Goal: Task Accomplishment & Management: Use online tool/utility

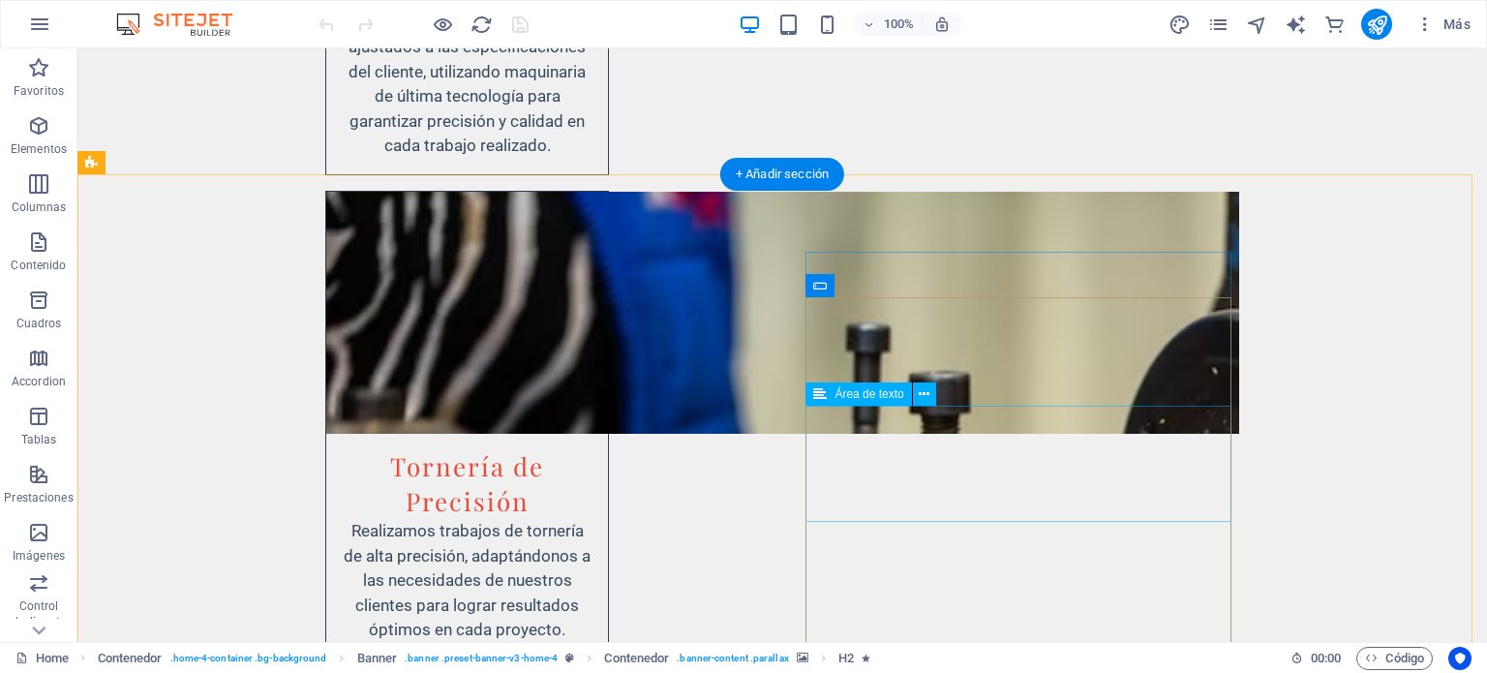
scroll to position [4259, 0]
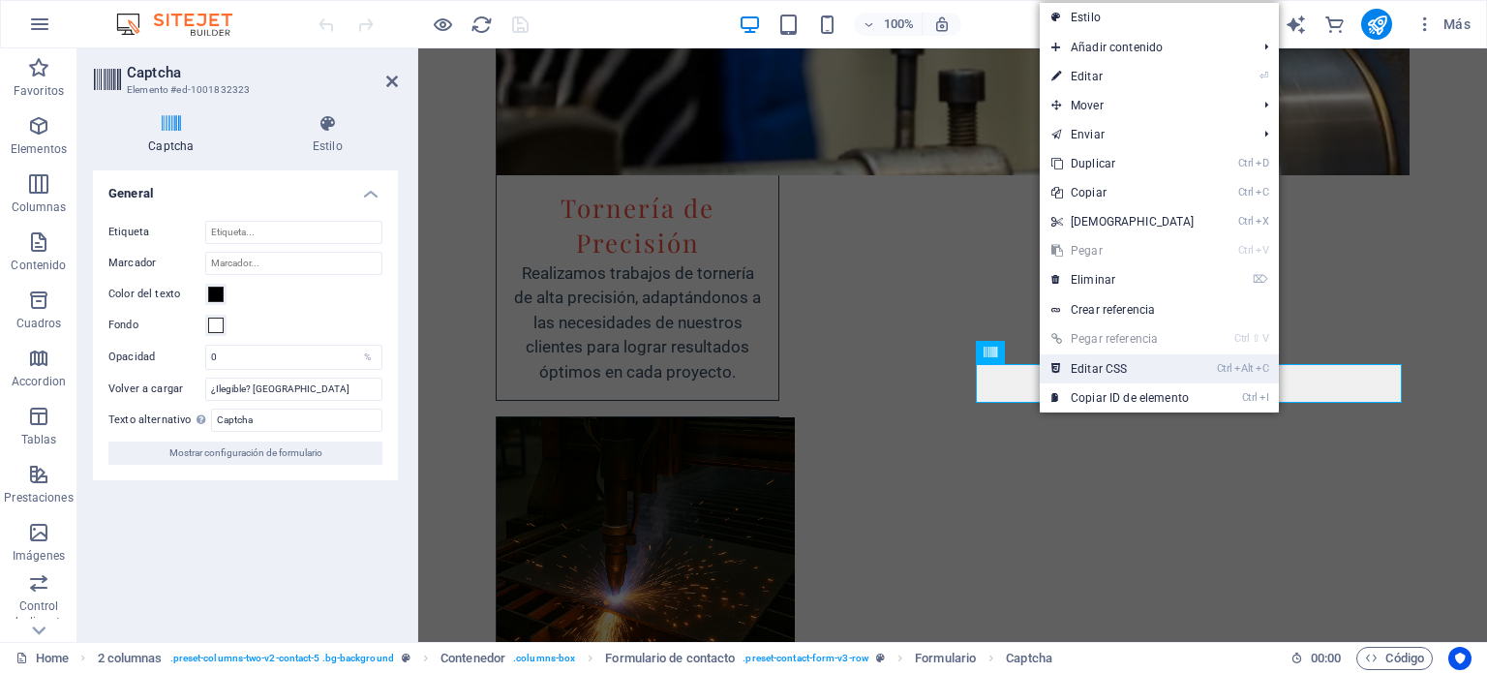
click at [1074, 377] on link "Ctrl Alt C Editar CSS" at bounding box center [1123, 368] width 167 height 29
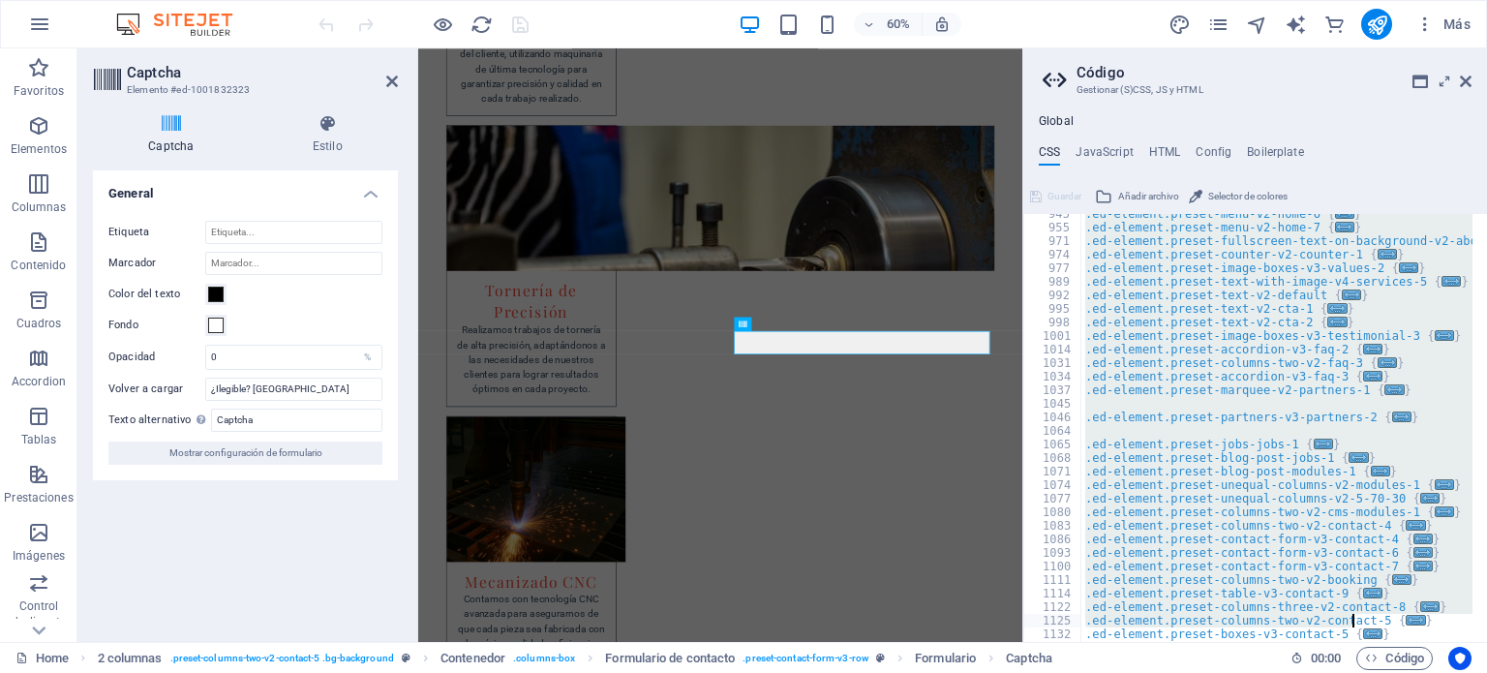
scroll to position [0, 70]
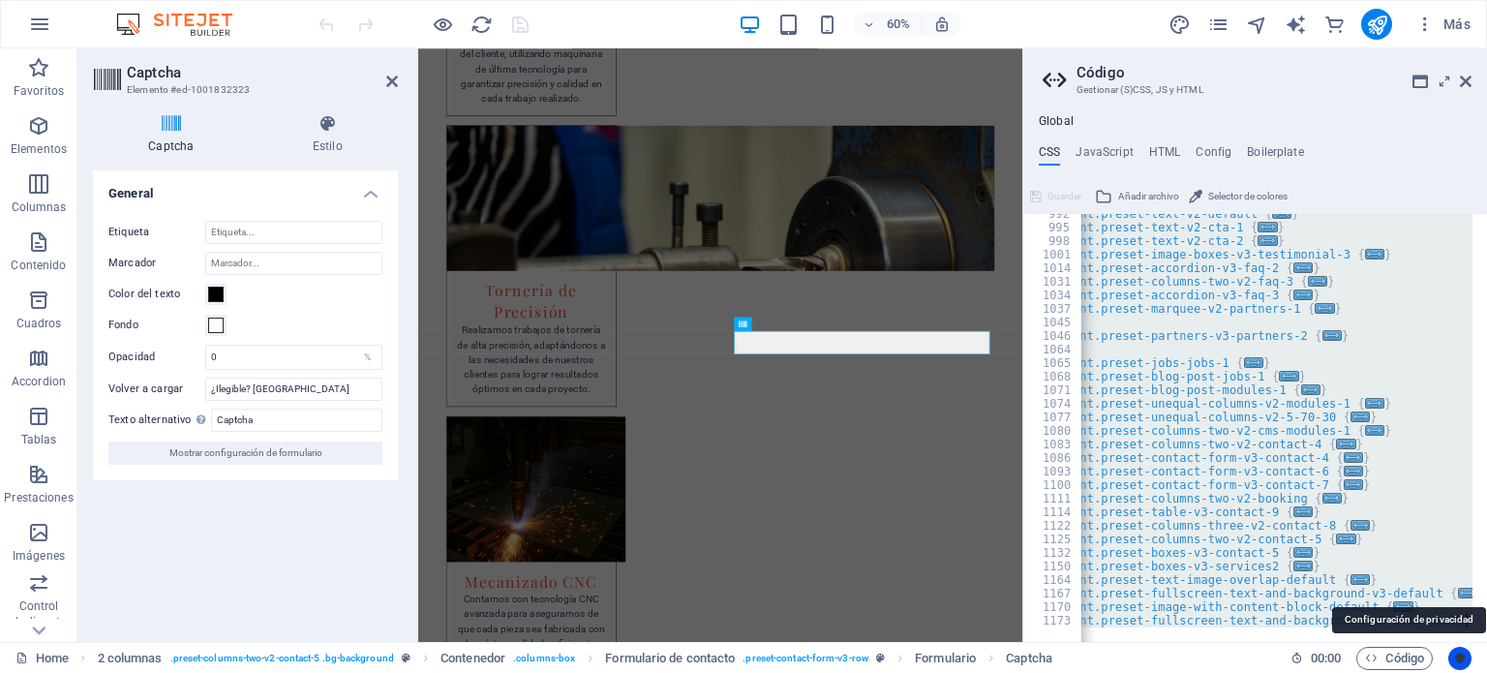
drag, startPoint x: 1077, startPoint y: 220, endPoint x: 1470, endPoint y: 660, distance: 590.3
click at [1470, 642] on div "Home Favoritos Elementos Columnas Contenido Cuadros Accordion Tablas Prestacion…" at bounding box center [743, 344] width 1487 height 593
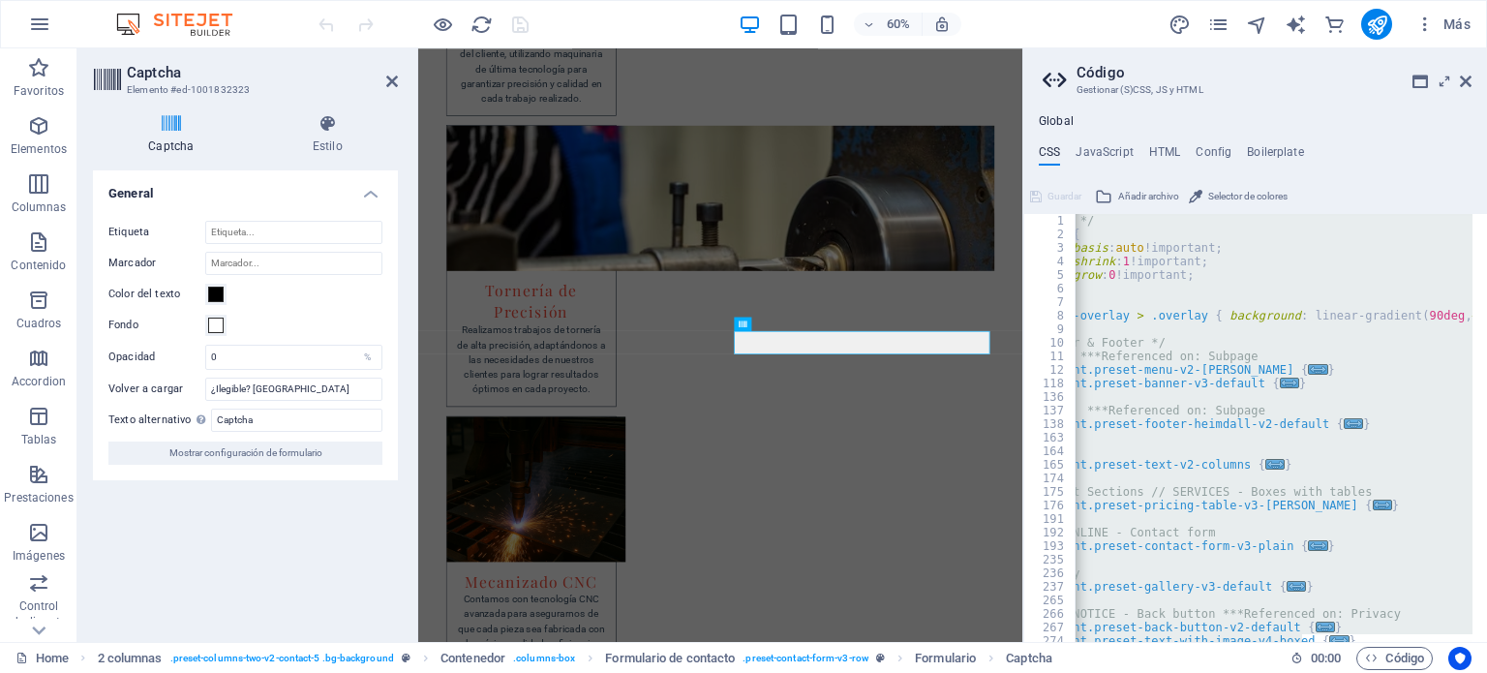
scroll to position [0, 0]
drag, startPoint x: 1169, startPoint y: 520, endPoint x: 1179, endPoint y: 363, distance: 157.1
click at [1179, 363] on div "/* Custom */ .ed-logo { flex-basis : auto !important; flex-shrink : 1 !importan…" at bounding box center [1274, 428] width 398 height 428
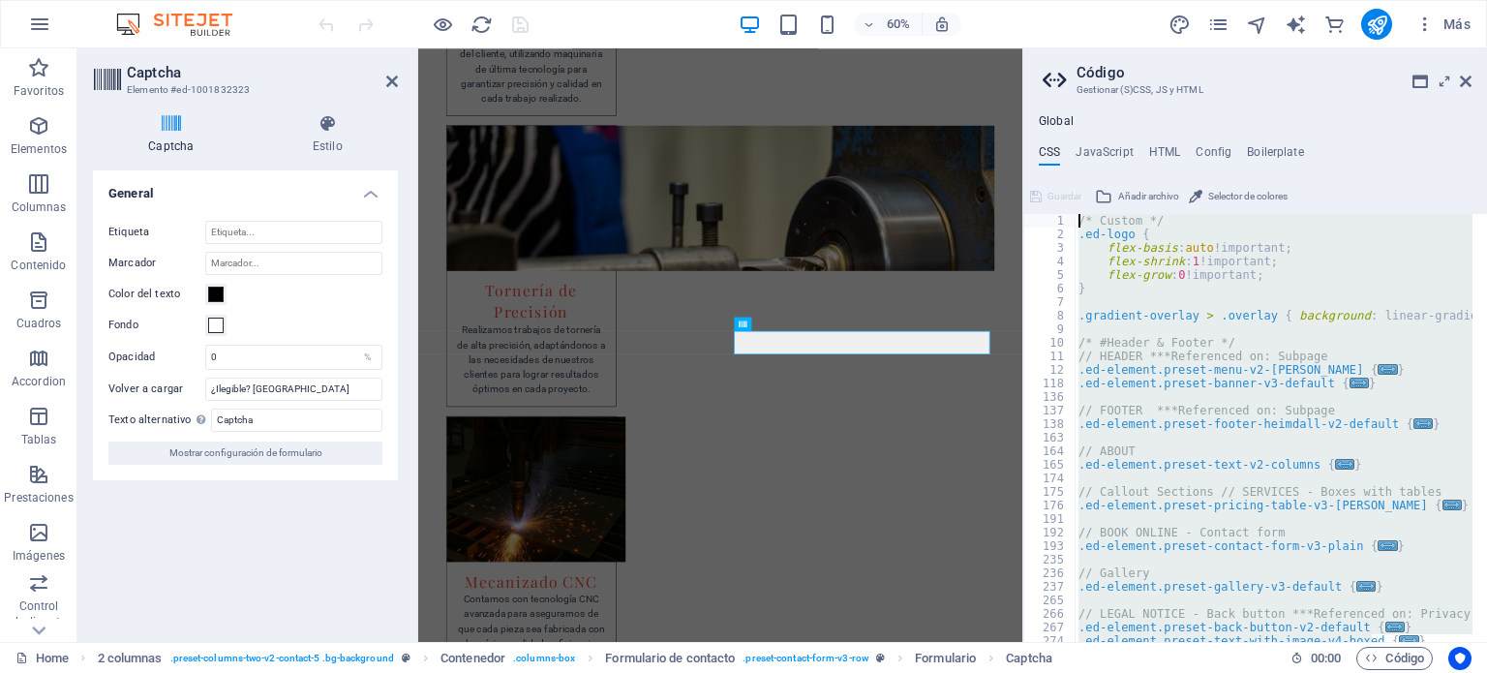
drag, startPoint x: 1469, startPoint y: 618, endPoint x: 1070, endPoint y: 192, distance: 584.2
click at [1070, 192] on div "// HEADER ***Referenced on: Subpage .ed-element.preset-menu-v2-[PERSON_NAME] { …" at bounding box center [1255, 411] width 464 height 461
type textarea "/* Custom */ .ed-logo {"
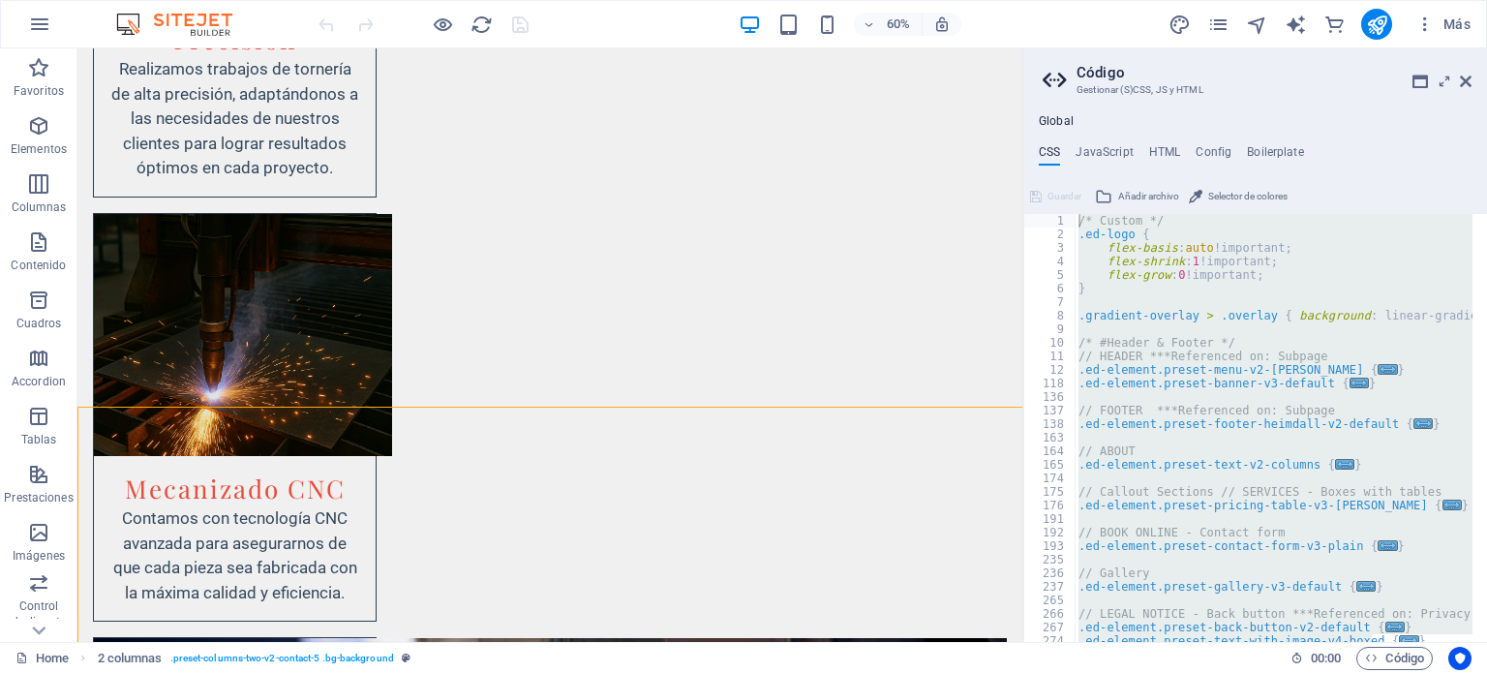
scroll to position [4074, 0]
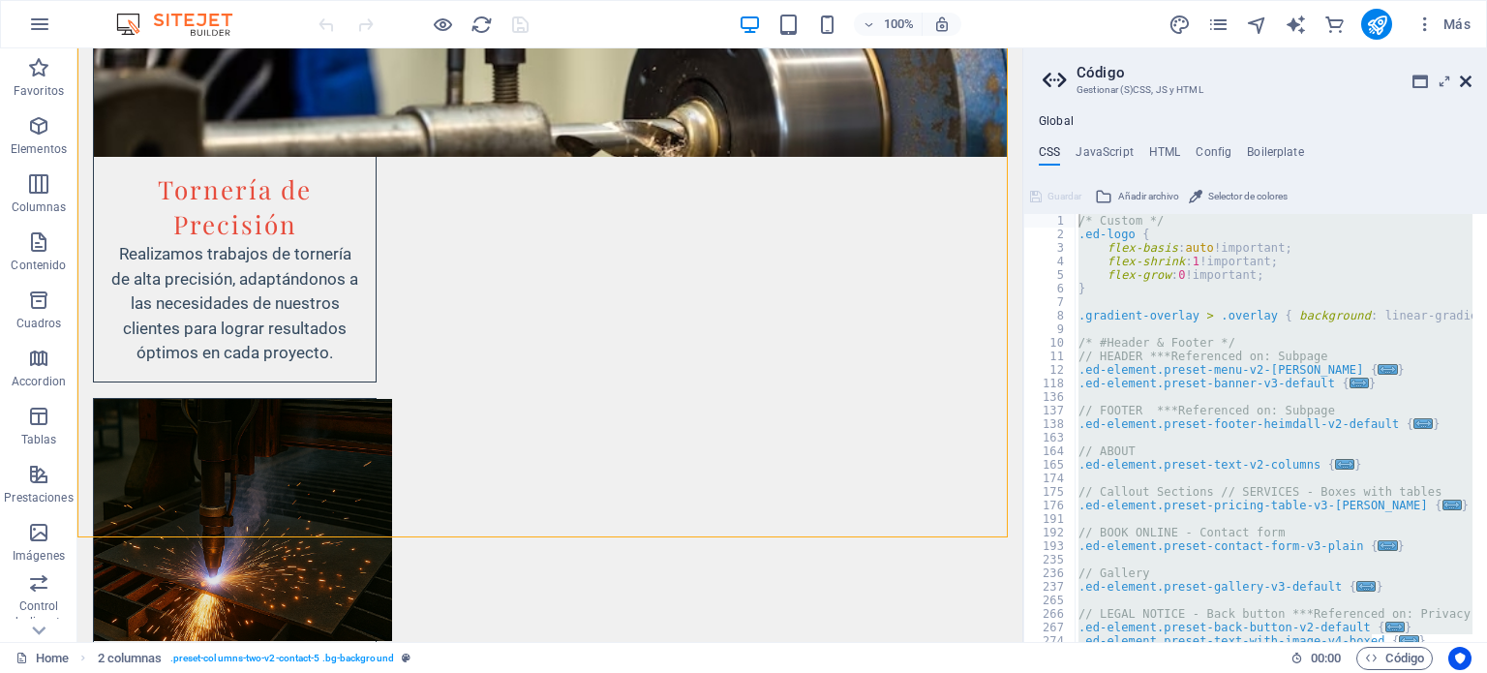
click at [1469, 77] on icon at bounding box center [1466, 81] width 12 height 15
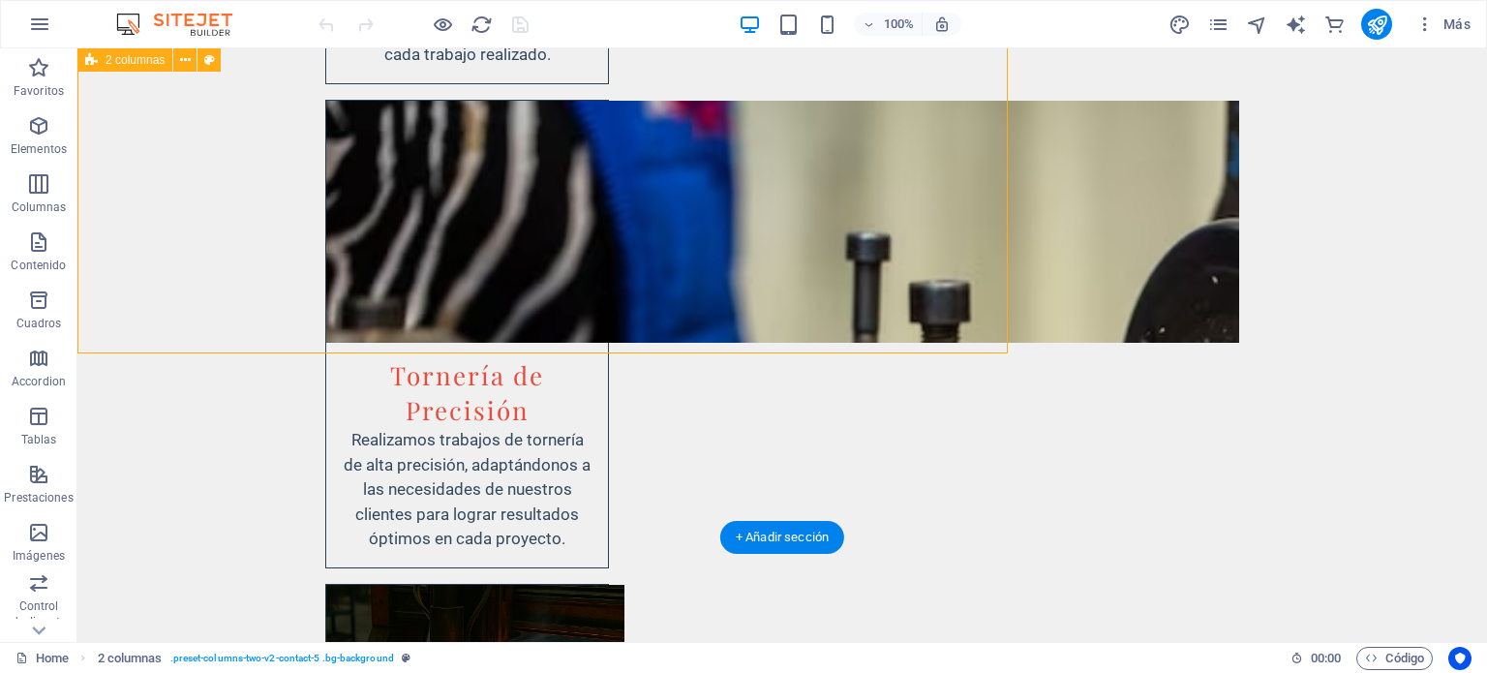
scroll to position [4259, 0]
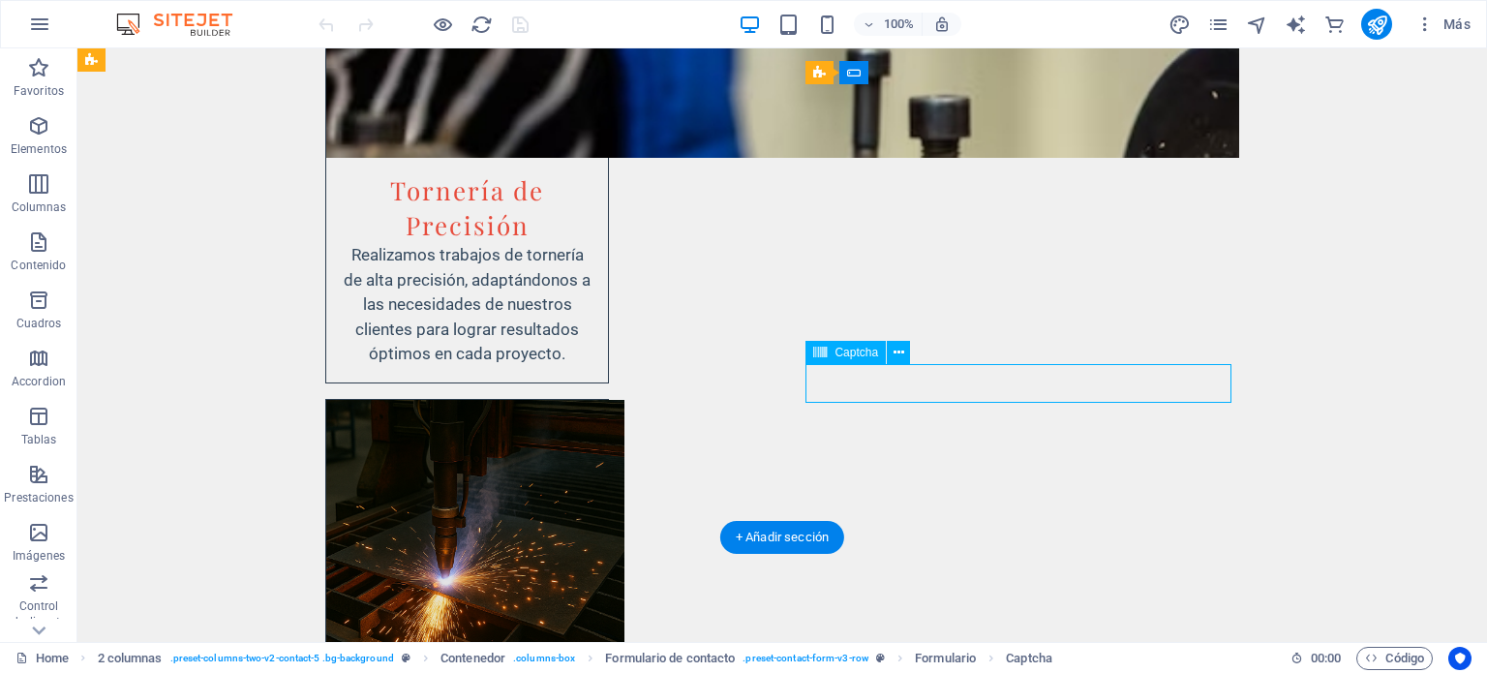
scroll to position [4105, 0]
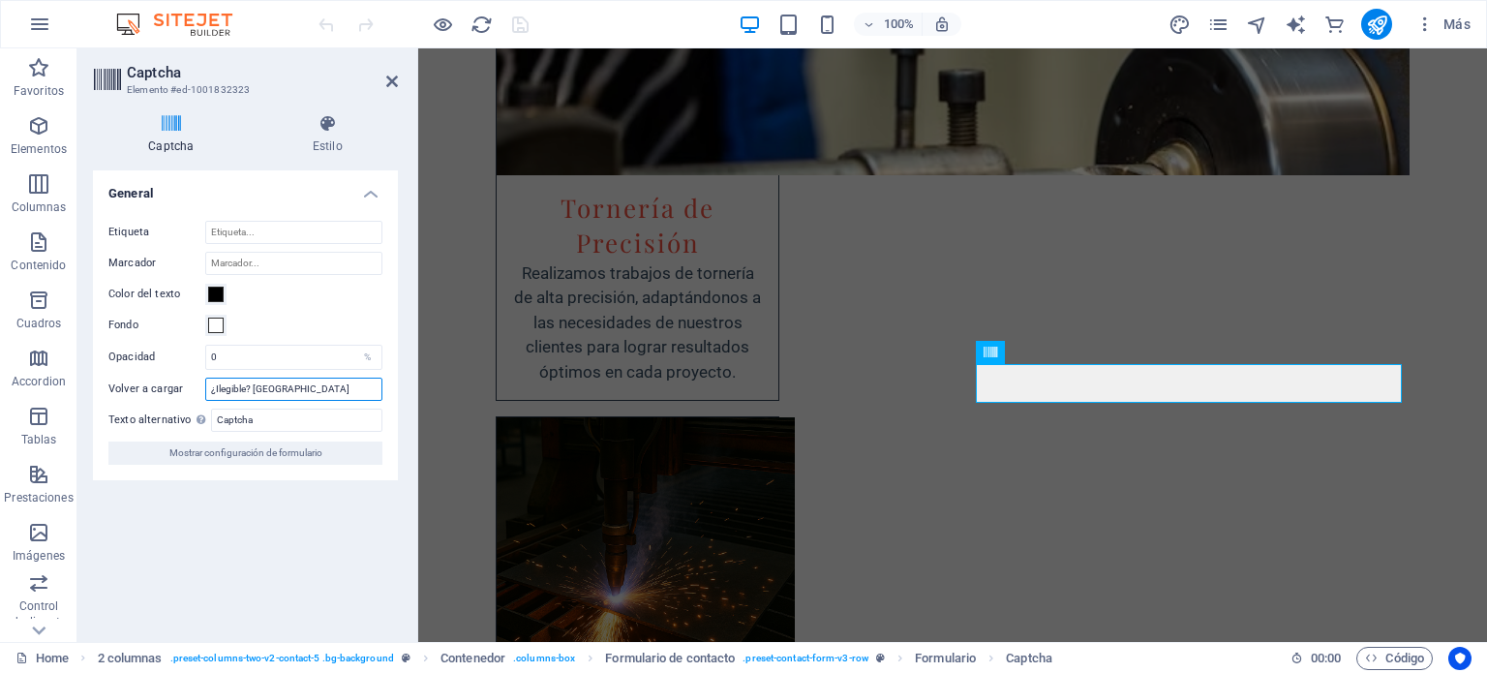
click at [273, 390] on input "¿Ilegible? [GEOGRAPHIC_DATA]" at bounding box center [293, 389] width 177 height 23
click at [303, 393] on input "¿Ilegible? [GEOGRAPHIC_DATA]" at bounding box center [293, 389] width 177 height 23
click at [320, 394] on input "¿Ilegible? [GEOGRAPHIC_DATA]" at bounding box center [293, 389] width 177 height 23
click at [549, 15] on div "100% Más" at bounding box center [897, 24] width 1164 height 31
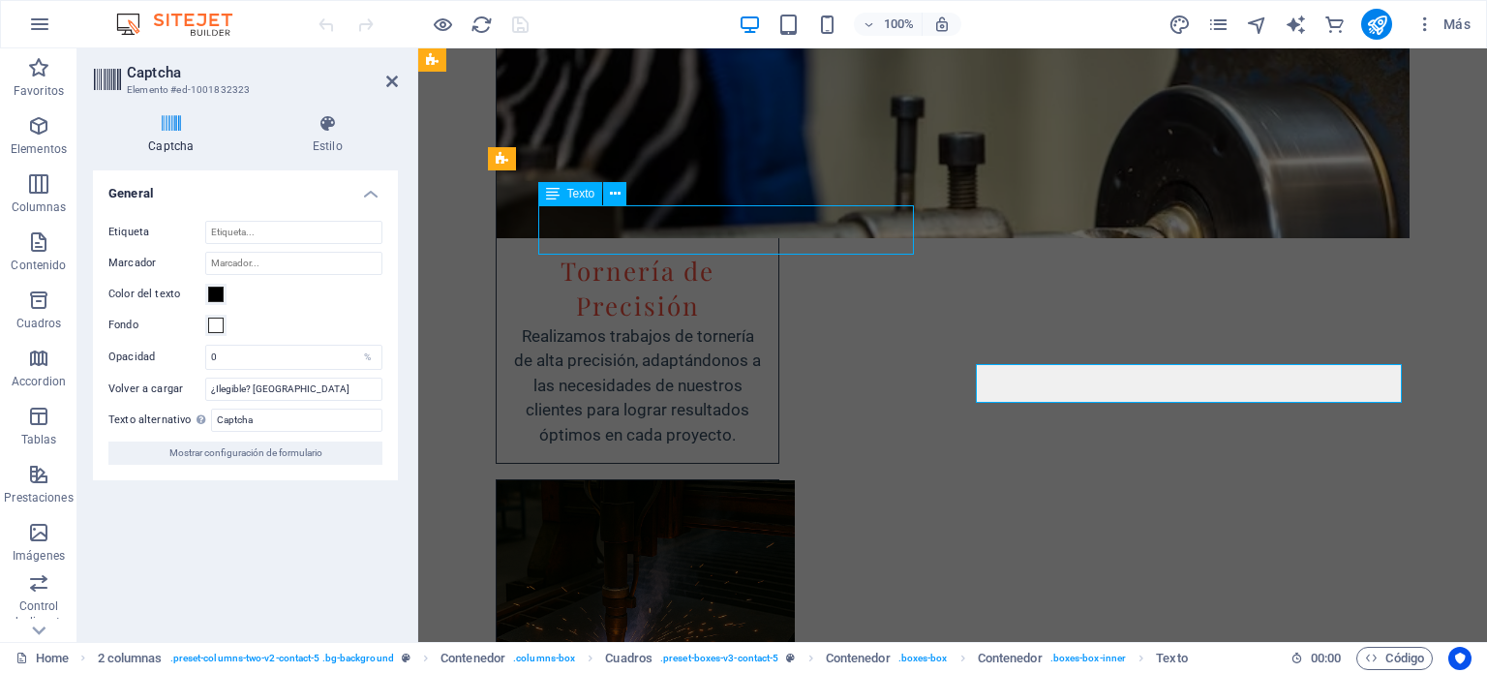
scroll to position [4259, 0]
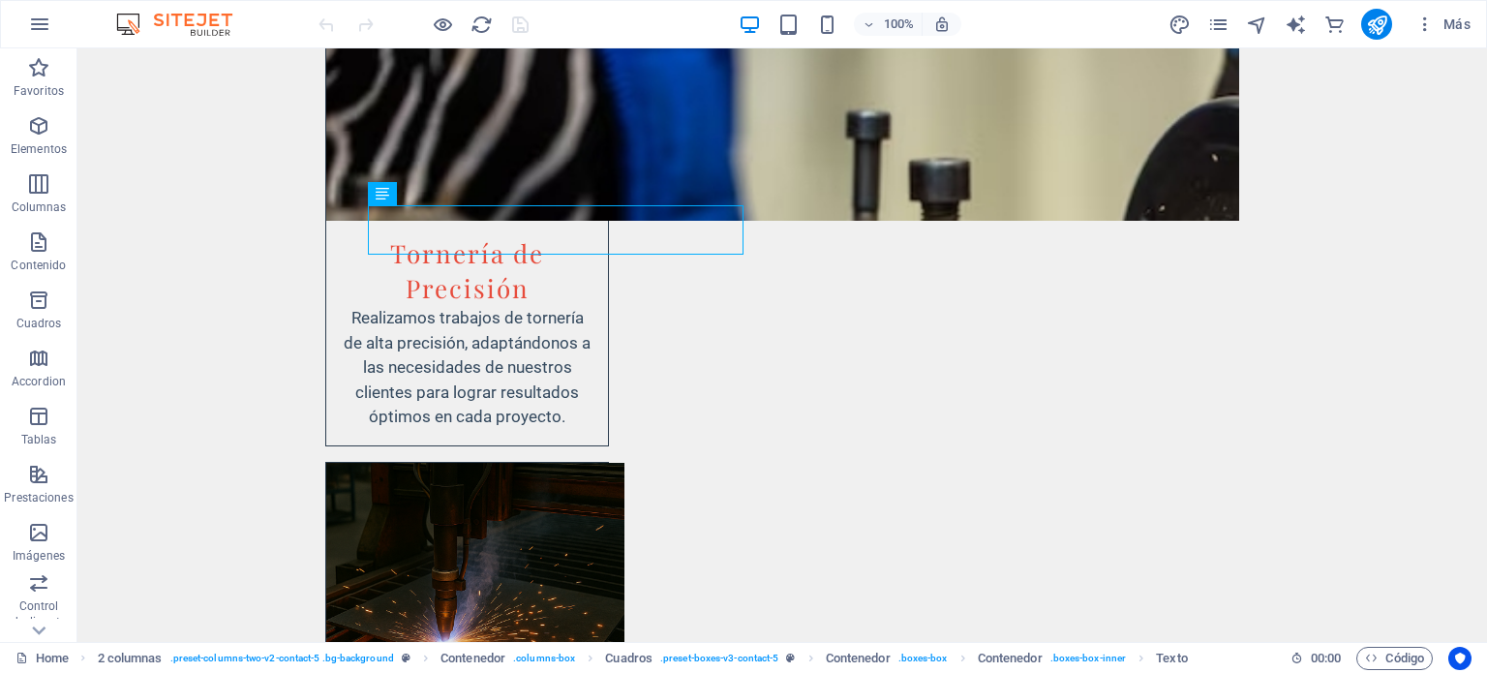
click at [521, 22] on div at bounding box center [423, 24] width 217 height 31
click at [478, 26] on icon "reload" at bounding box center [481, 25] width 22 height 22
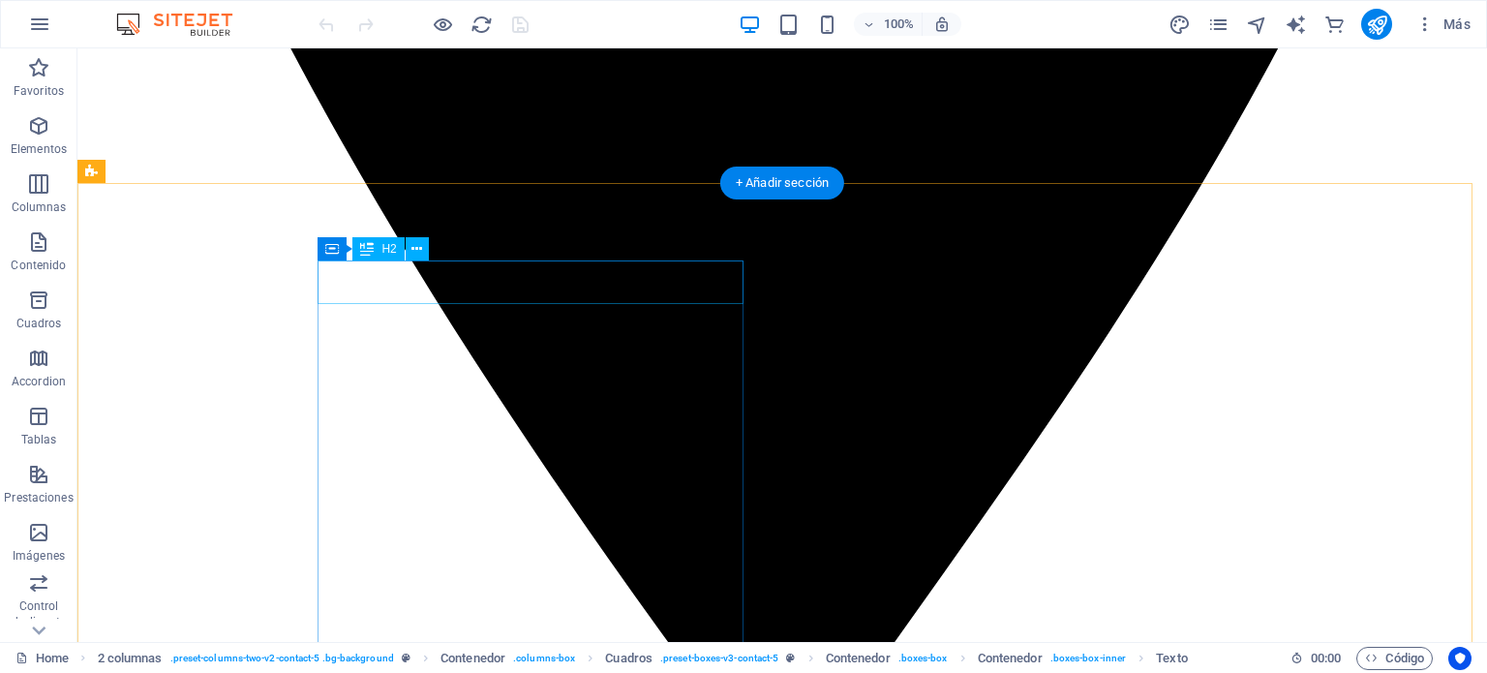
scroll to position [4356, 0]
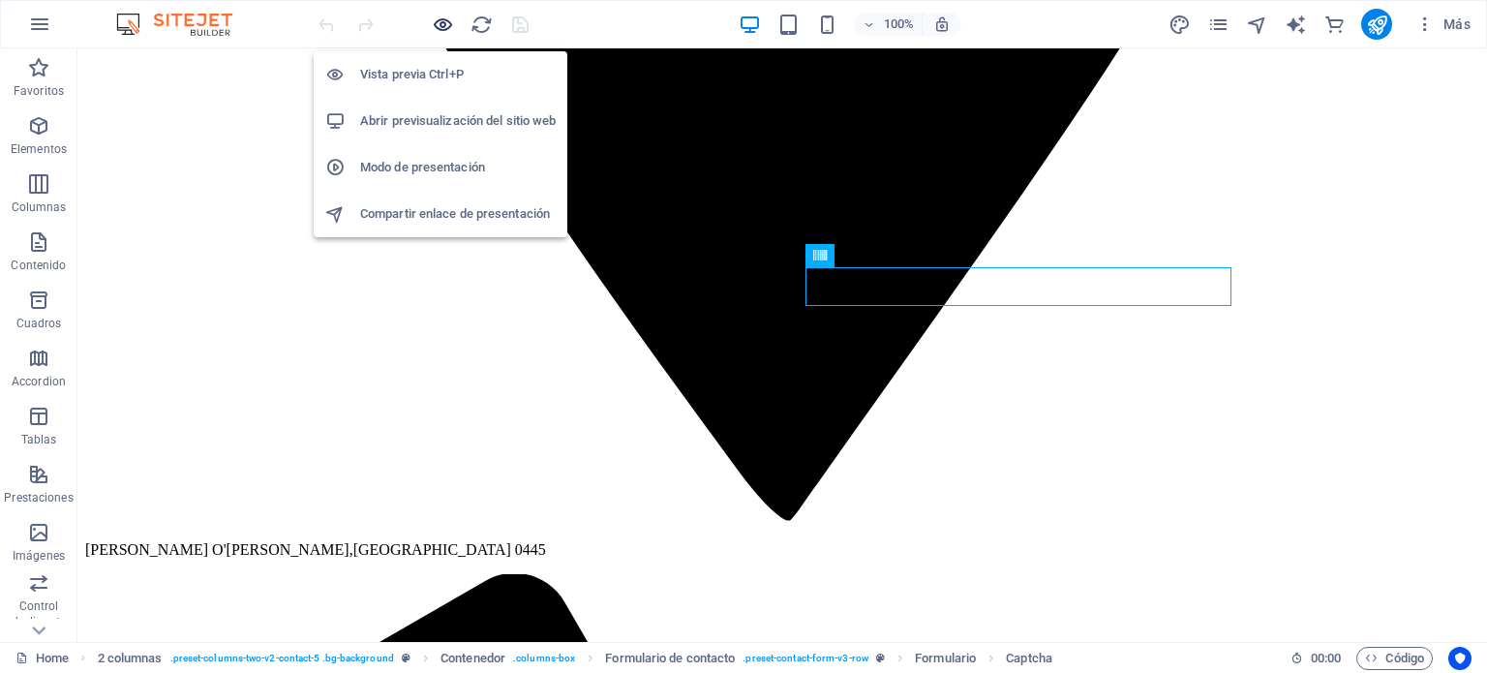
click at [439, 28] on icon "button" at bounding box center [443, 25] width 22 height 22
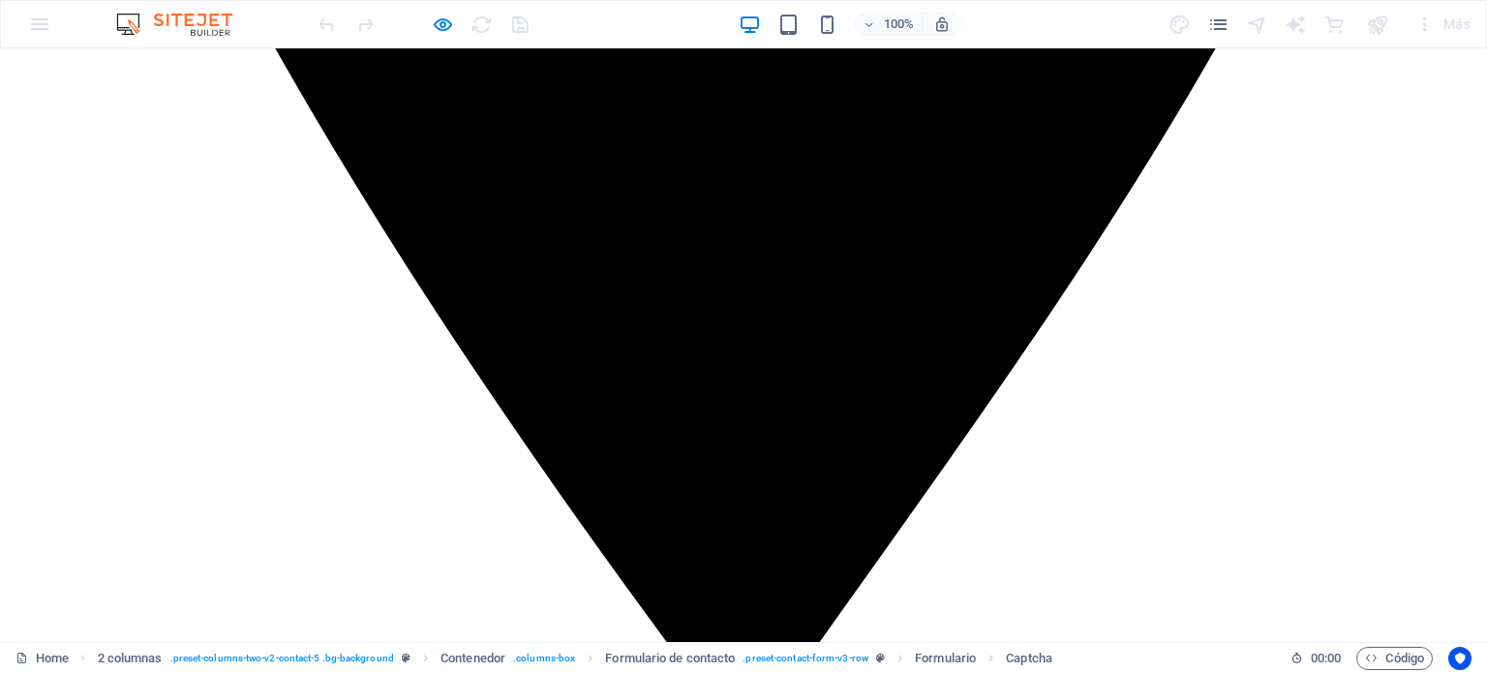
scroll to position [3709, 0]
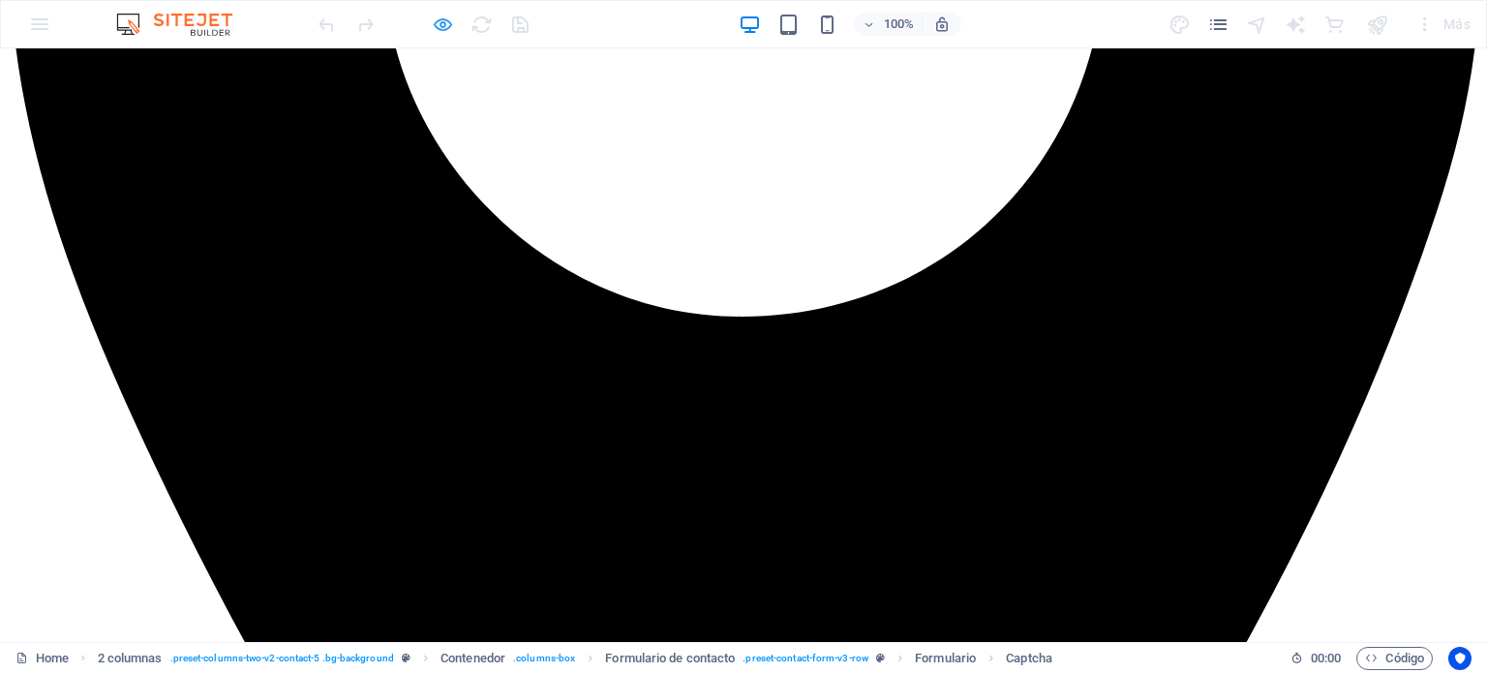
click at [445, 25] on icon "button" at bounding box center [443, 25] width 22 height 22
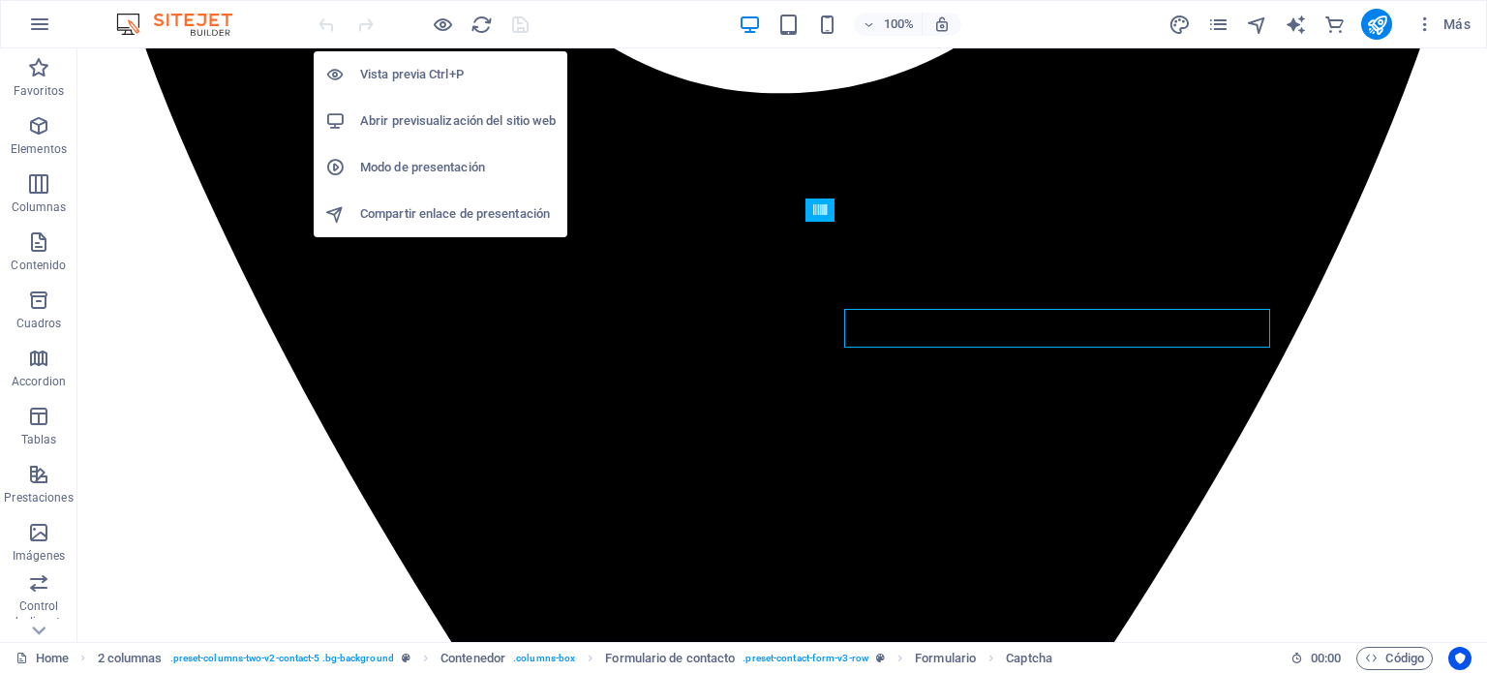
scroll to position [4297, 0]
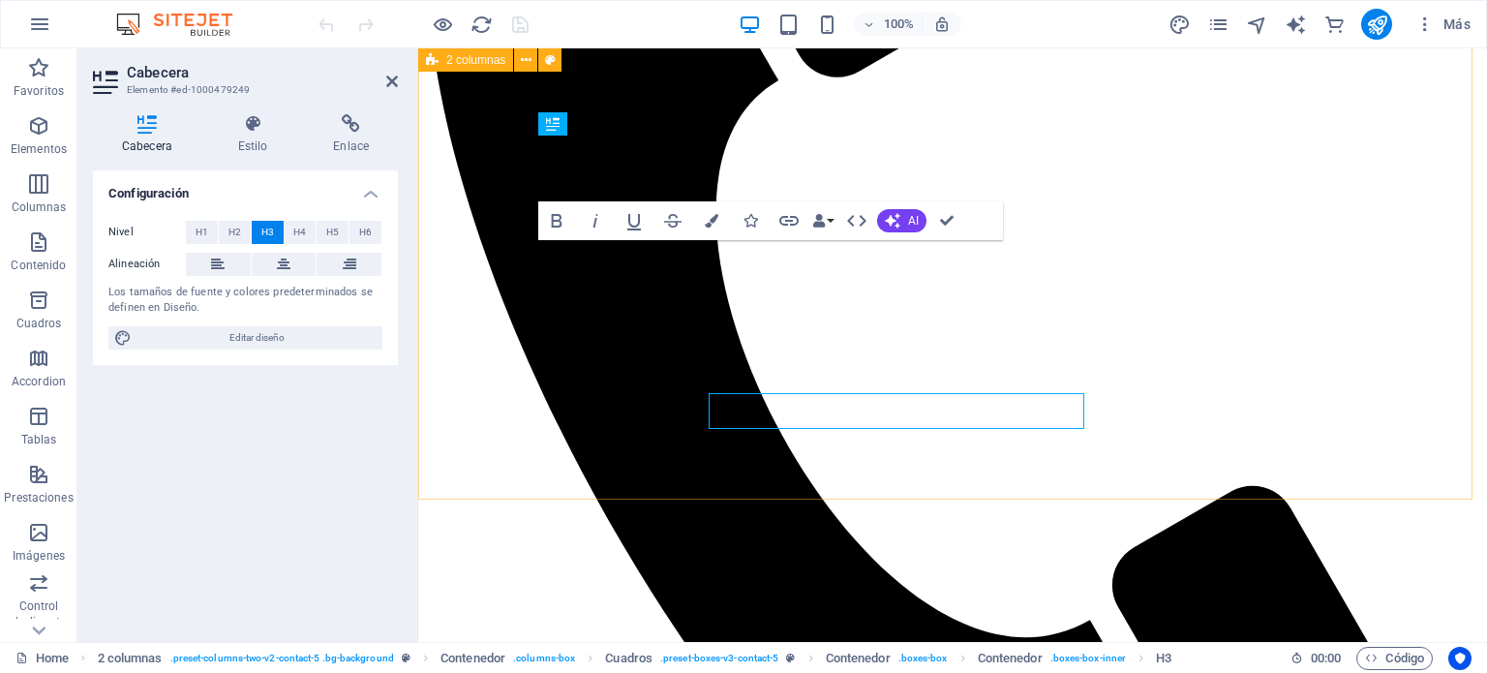
scroll to position [4143, 0]
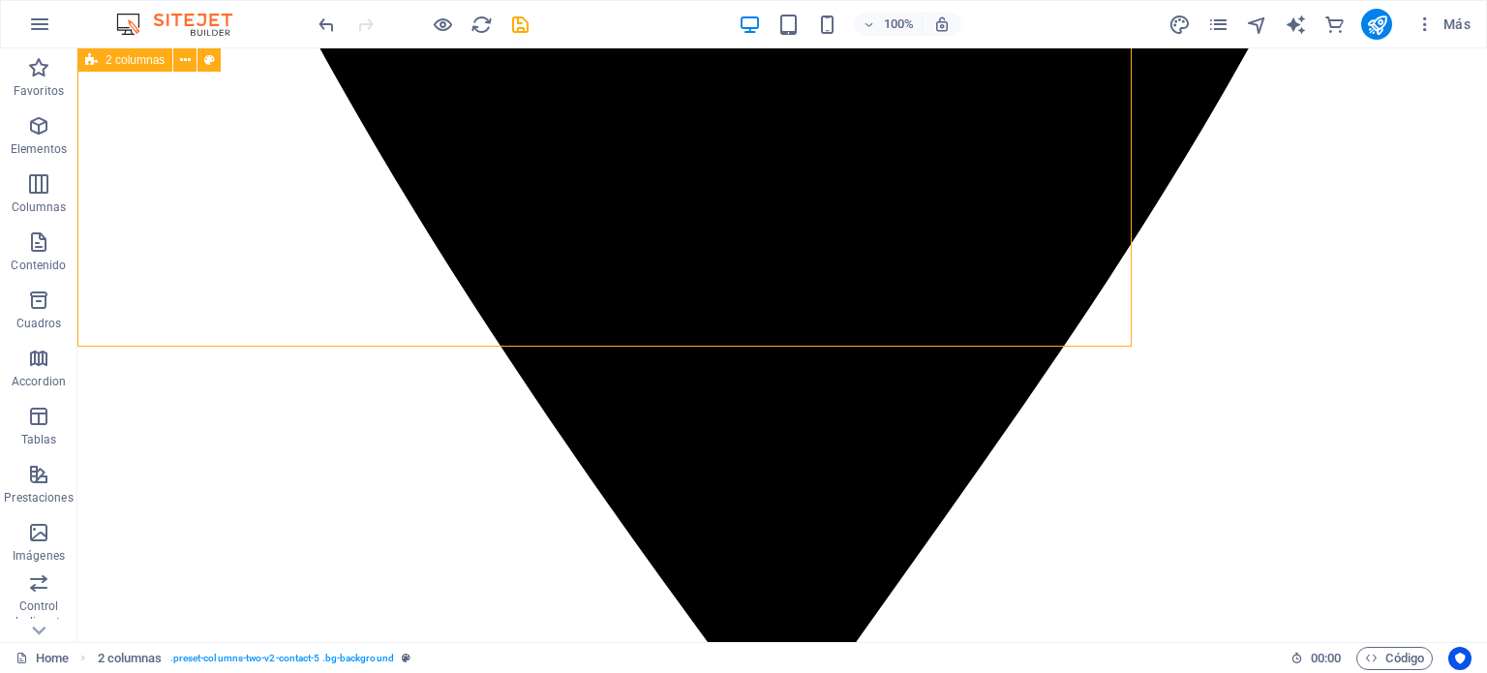
scroll to position [4297, 0]
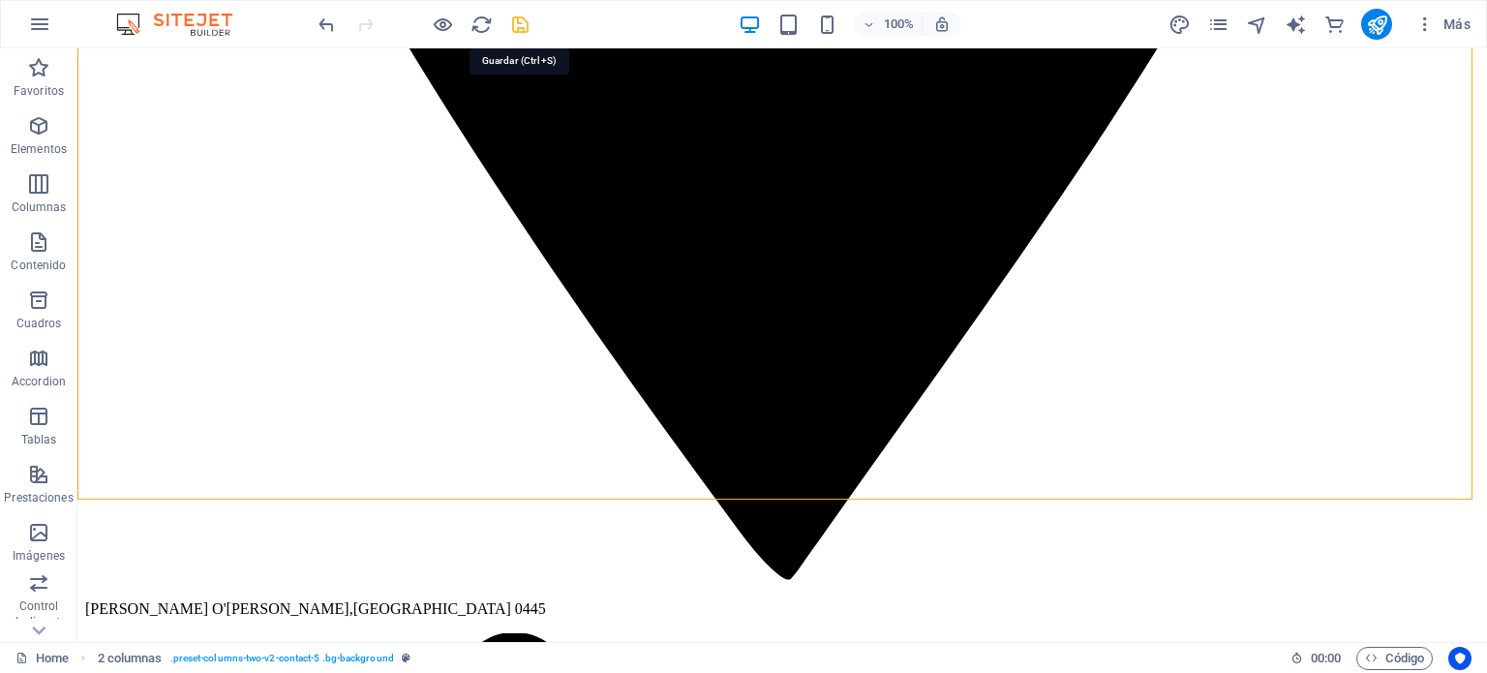
click at [518, 22] on icon "save" at bounding box center [520, 25] width 22 height 22
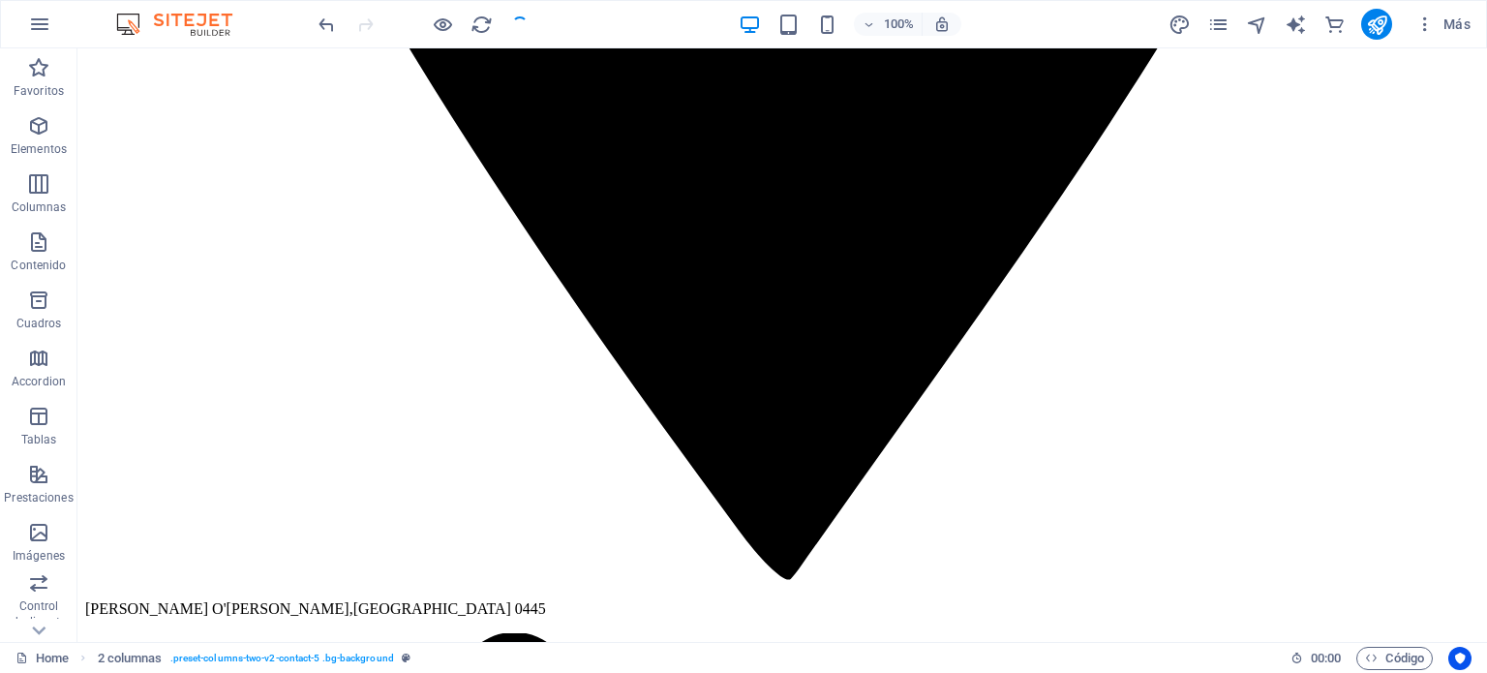
checkbox input "false"
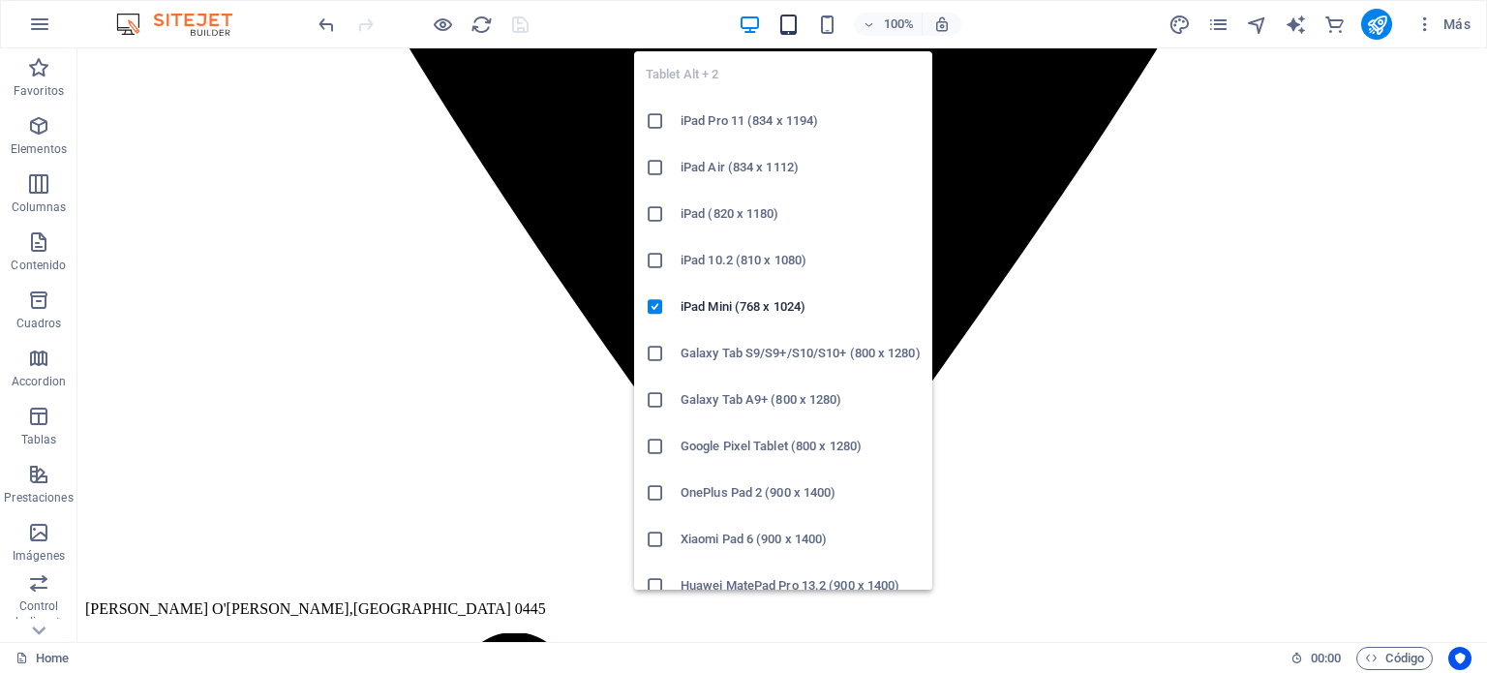
click at [794, 27] on icon "button" at bounding box center [788, 25] width 22 height 22
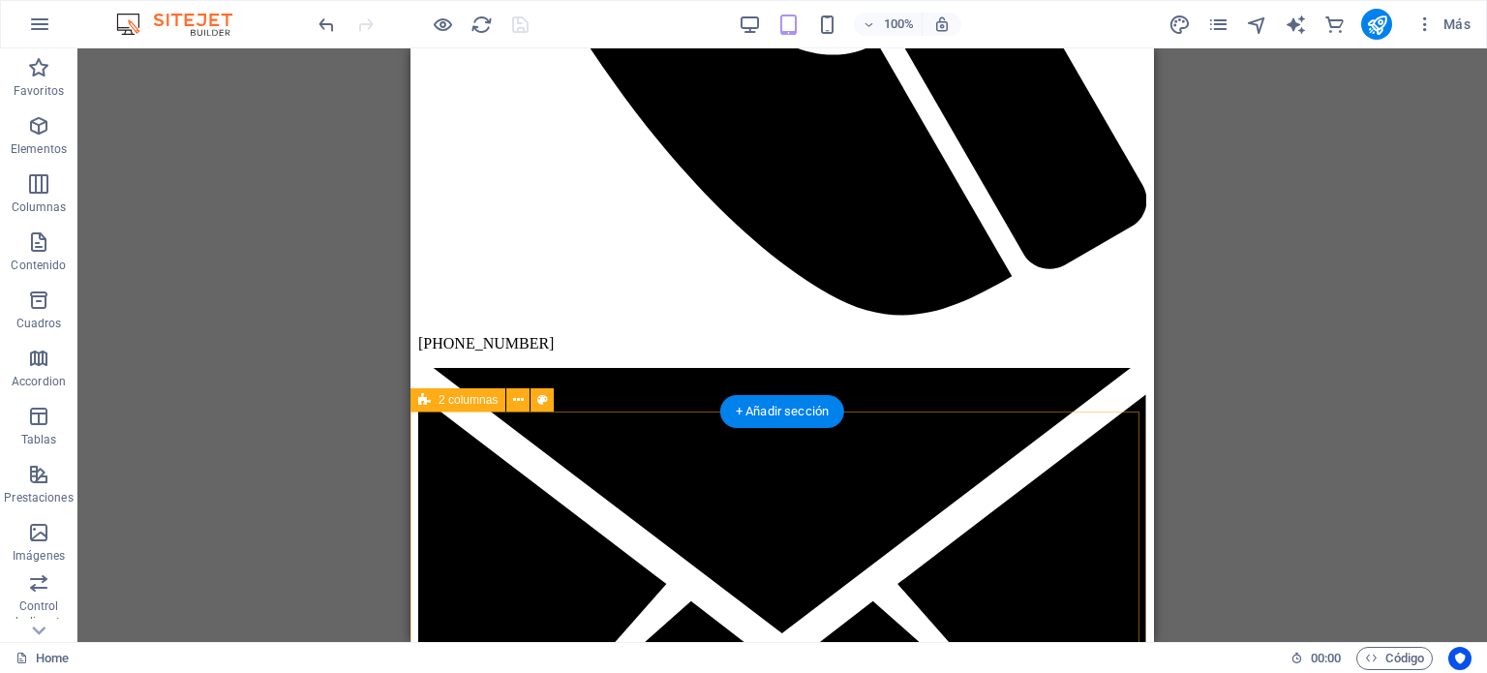
scroll to position [3589, 0]
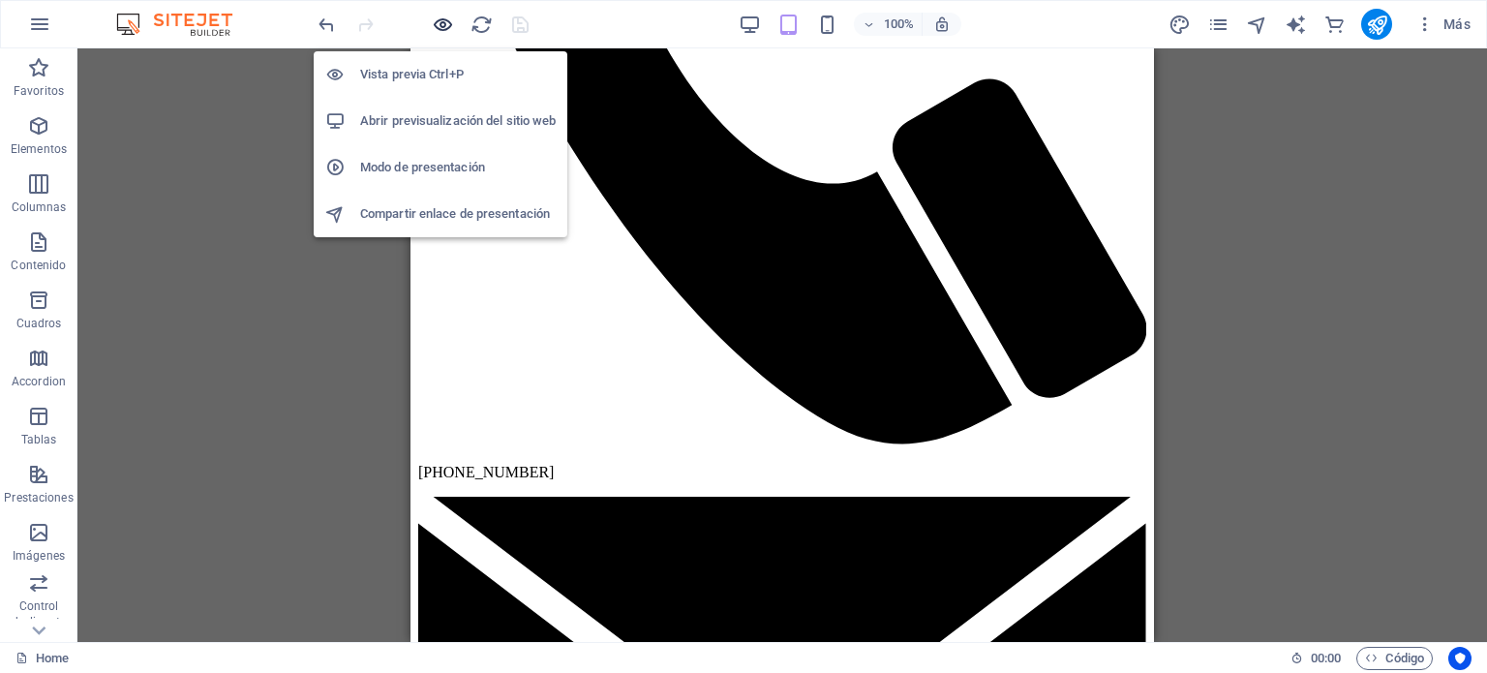
click at [441, 25] on icon "button" at bounding box center [443, 25] width 22 height 22
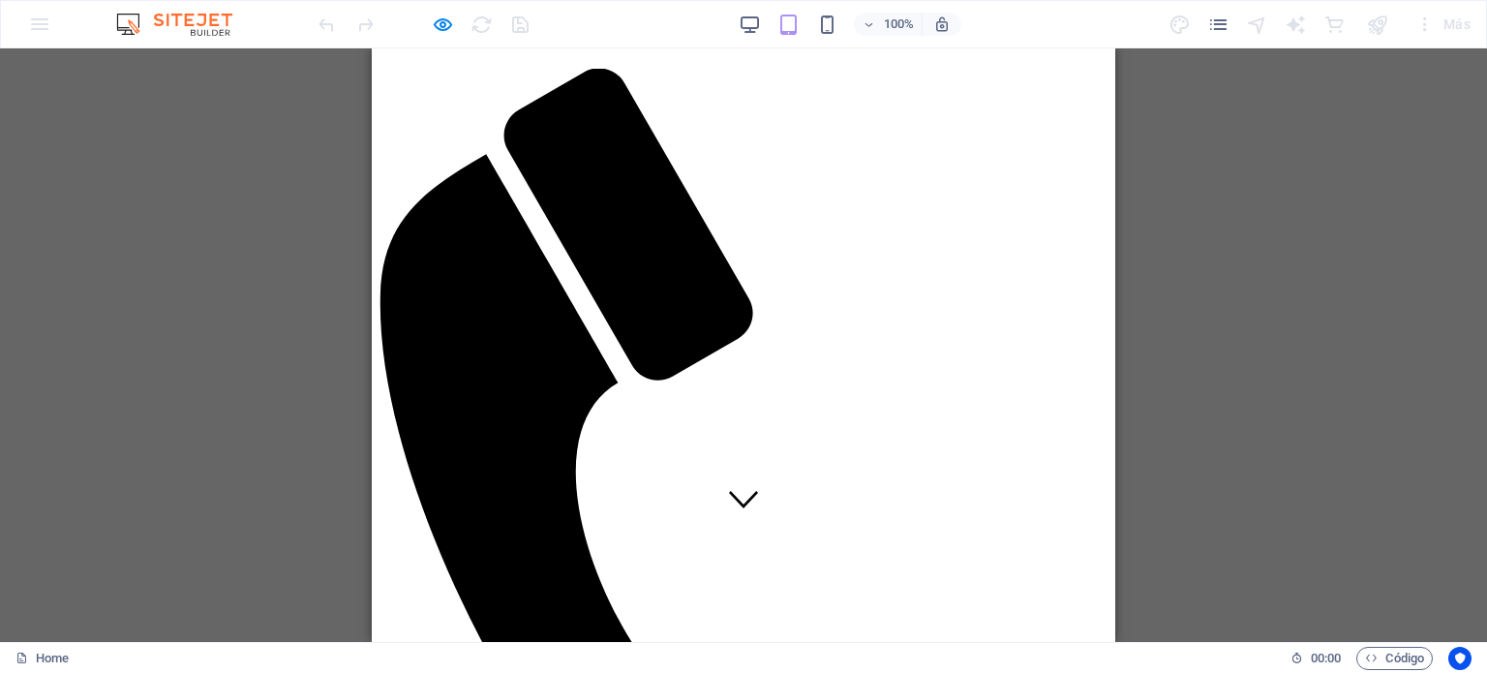
scroll to position [0, 0]
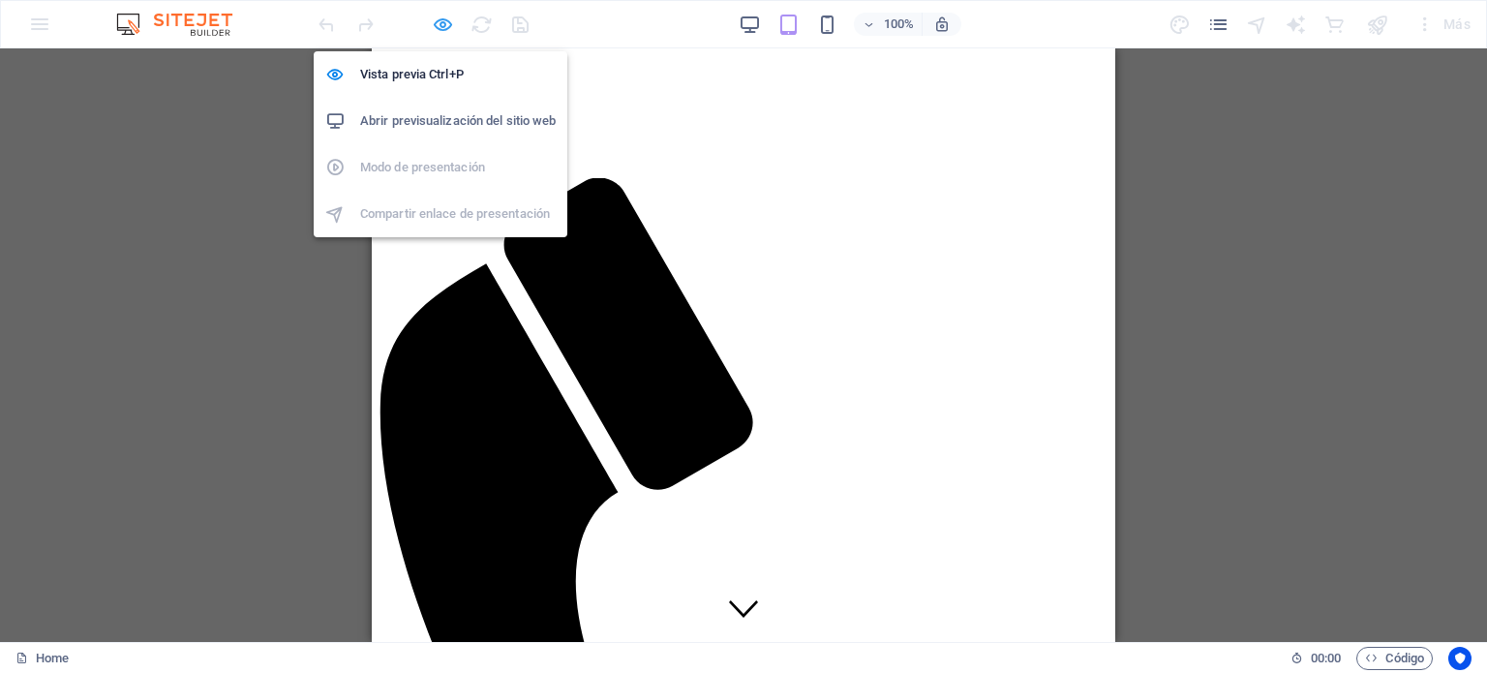
click at [432, 27] on icon "button" at bounding box center [443, 25] width 22 height 22
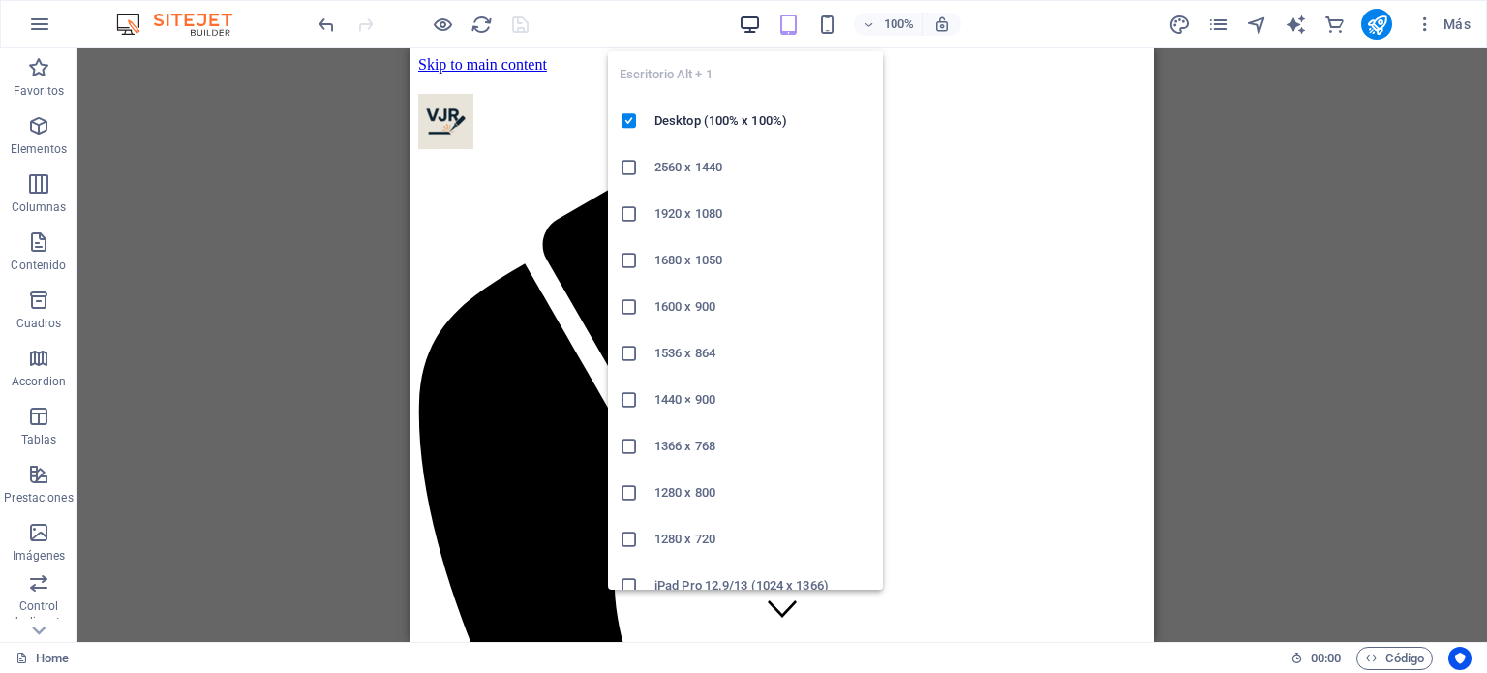
click at [760, 20] on icon "button" at bounding box center [750, 25] width 22 height 22
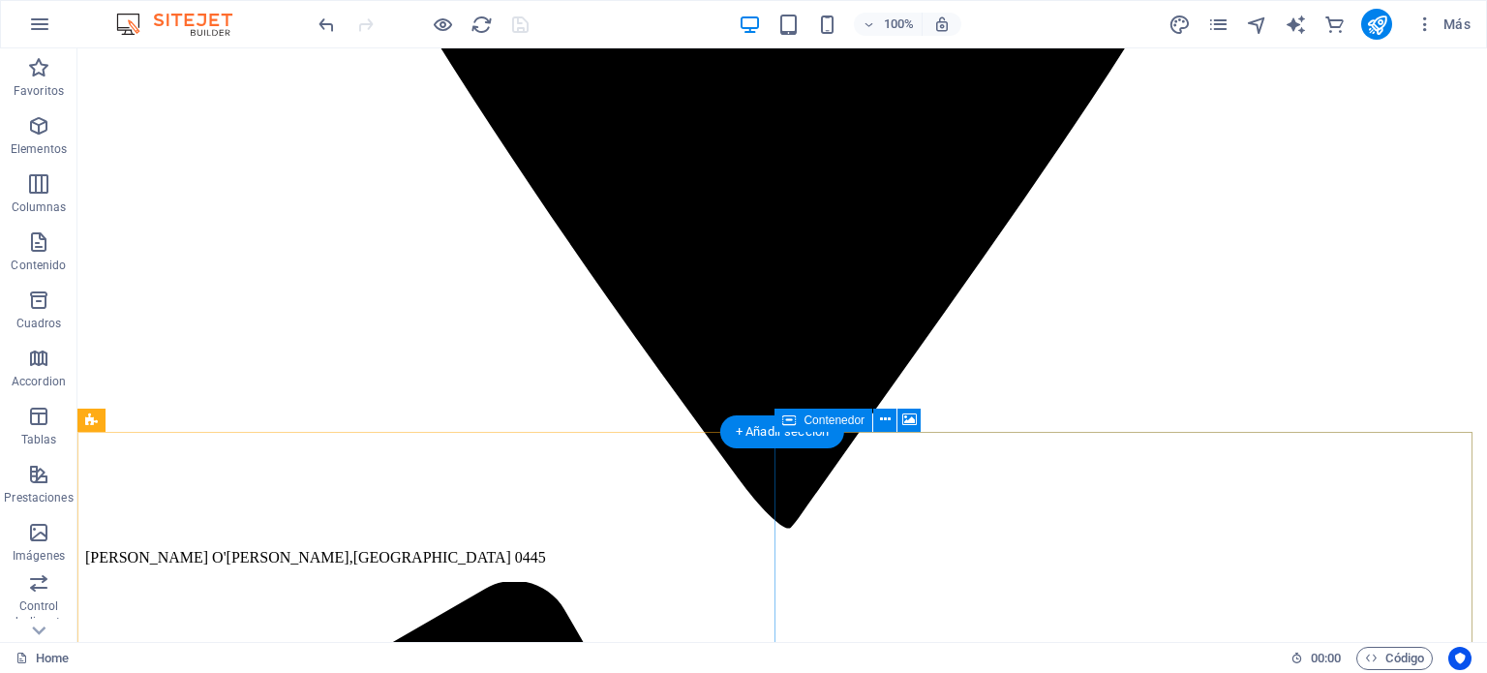
scroll to position [4298, 0]
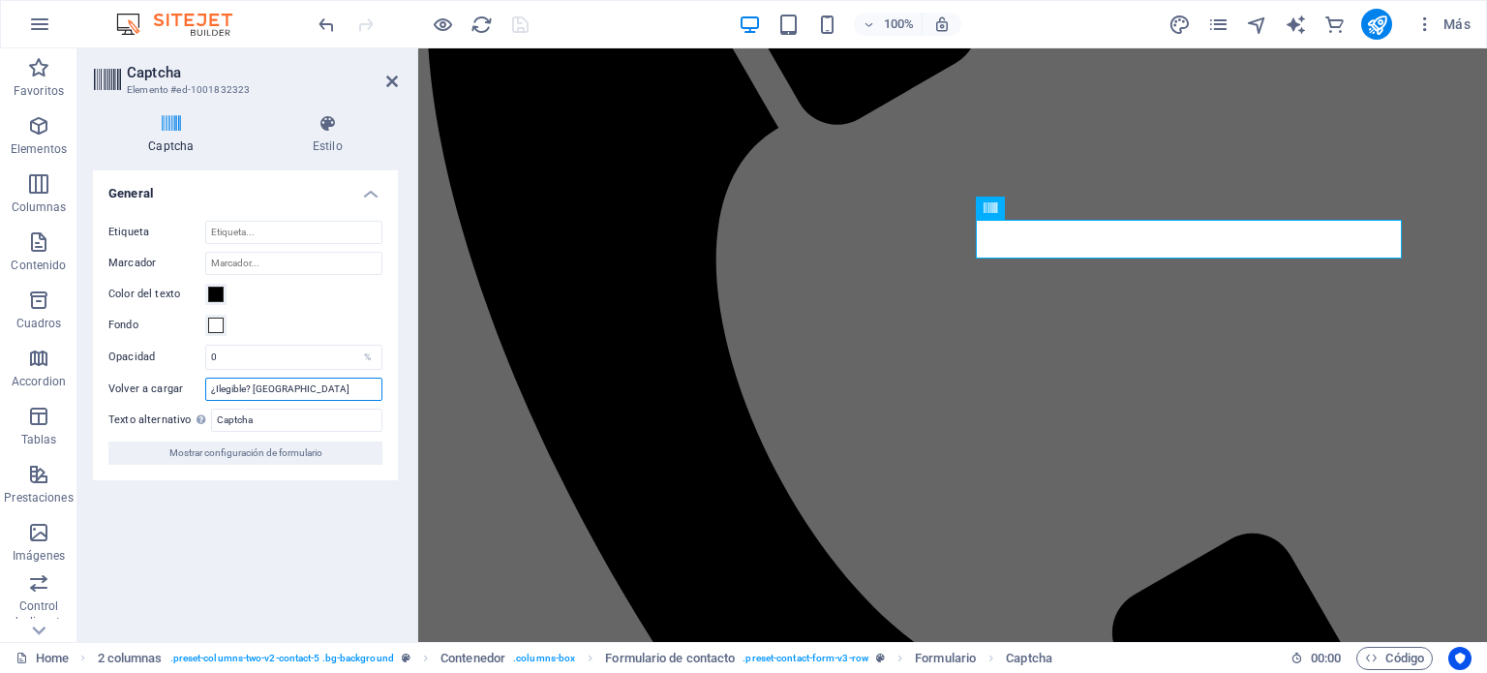
click at [312, 392] on input "¿Ilegible? [GEOGRAPHIC_DATA]" at bounding box center [293, 389] width 177 height 23
drag, startPoint x: 299, startPoint y: 390, endPoint x: 190, endPoint y: 394, distance: 109.5
click at [190, 394] on div "Volver a cargar ¿Ilegible? [GEOGRAPHIC_DATA]" at bounding box center [245, 389] width 274 height 23
click at [253, 502] on div "Turnstile Turnstile de Cloudfare es una integración de terceros que ofrece capt…" at bounding box center [245, 398] width 305 height 456
click at [269, 418] on input "Captcha" at bounding box center [296, 420] width 171 height 23
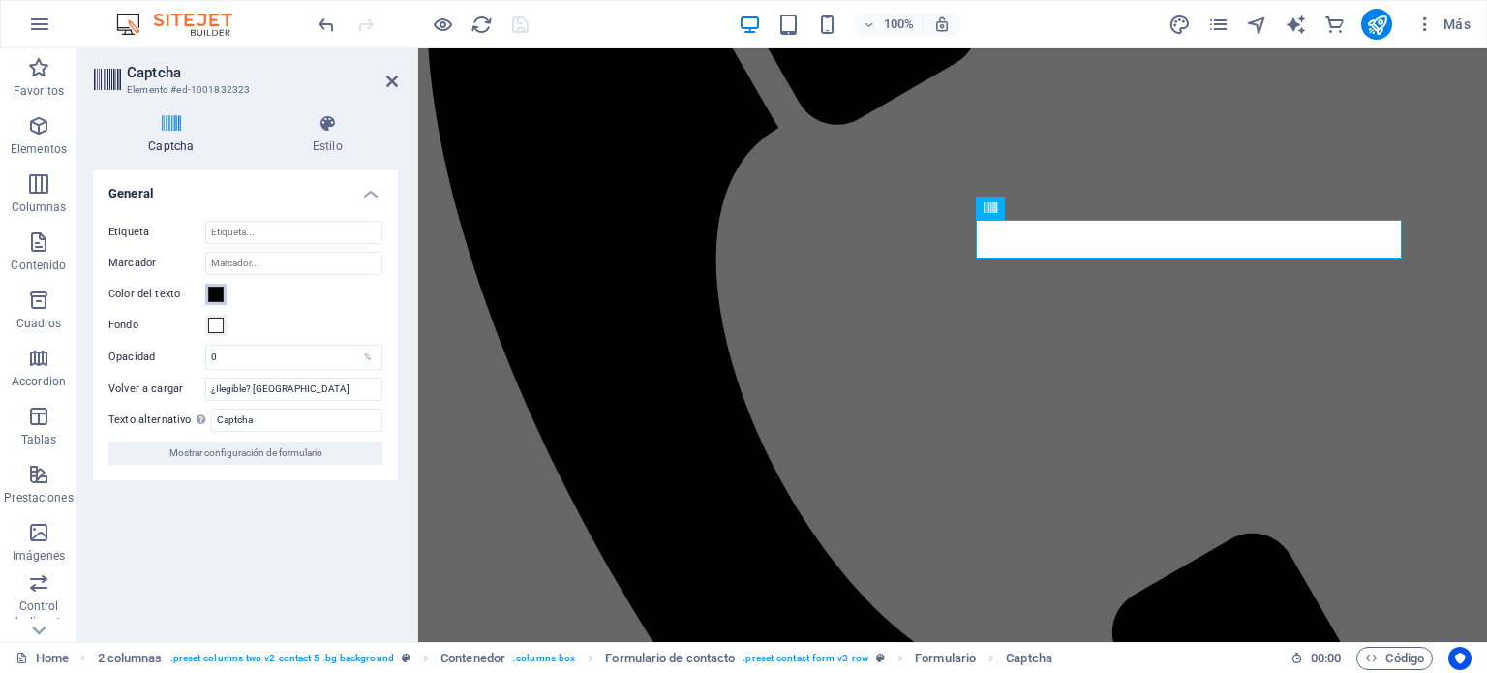
click at [218, 293] on span at bounding box center [215, 294] width 15 height 15
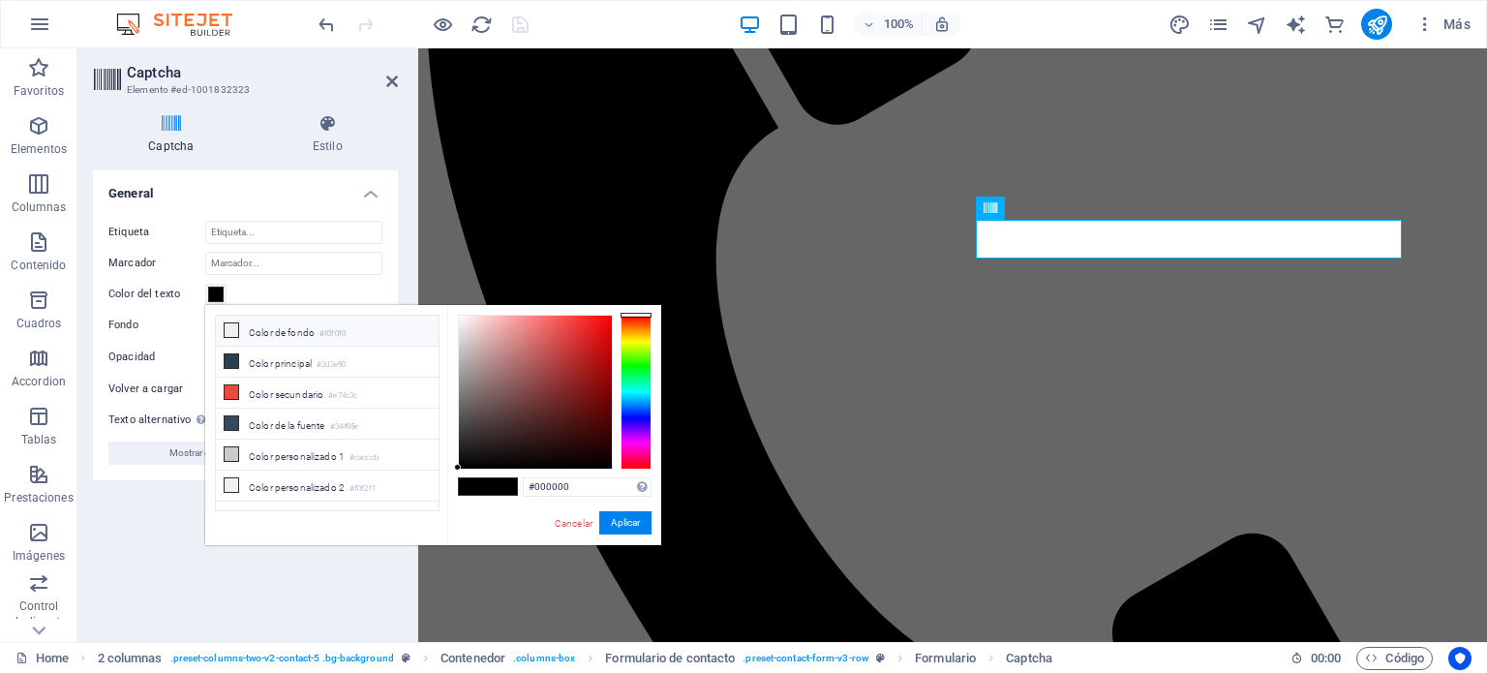
click at [236, 335] on icon at bounding box center [232, 330] width 14 height 14
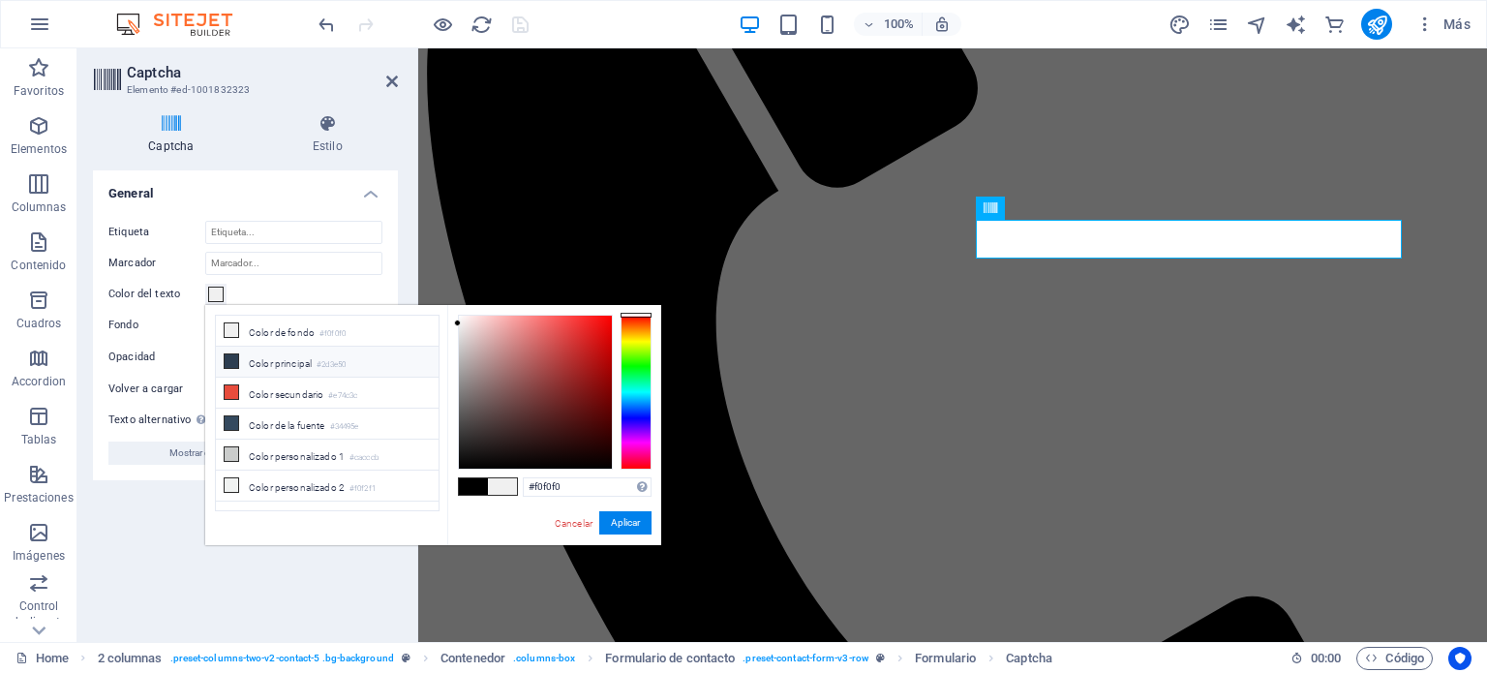
click at [231, 364] on icon at bounding box center [232, 361] width 14 height 14
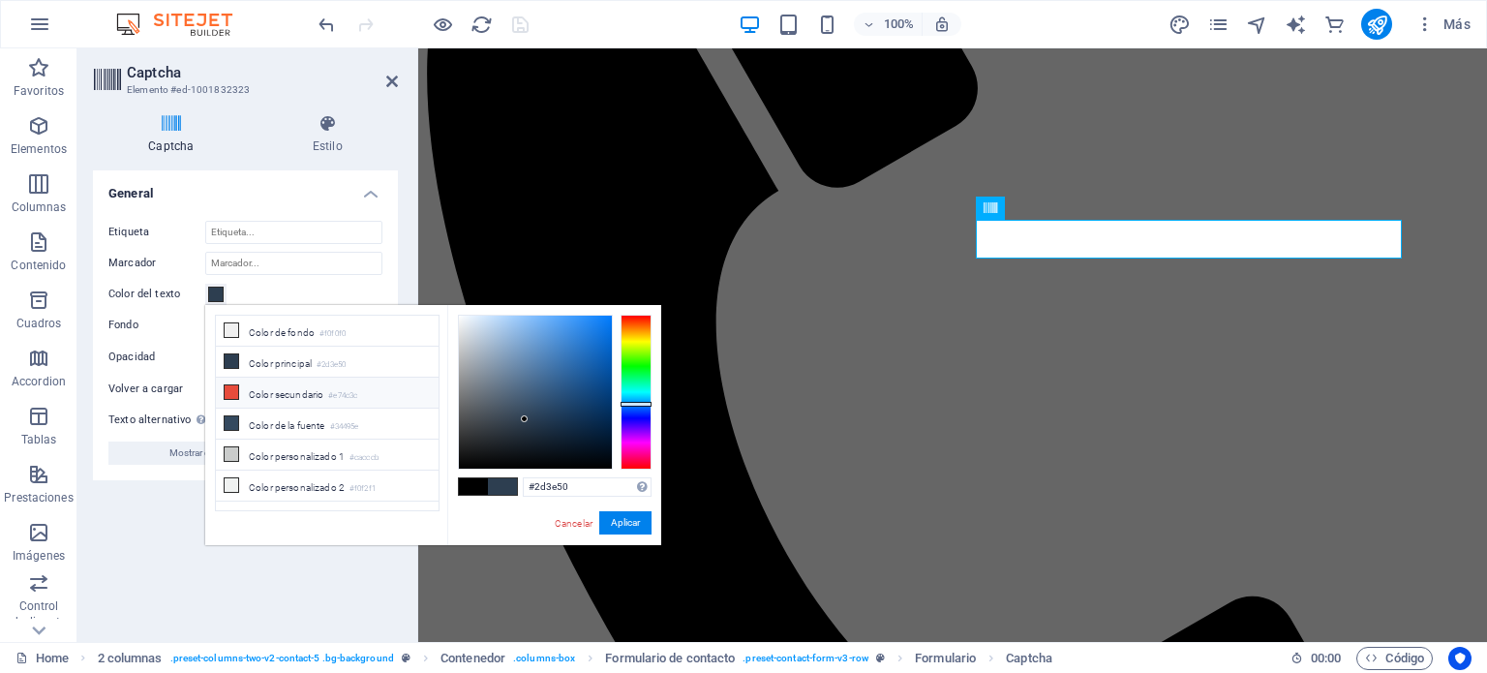
click at [236, 395] on icon at bounding box center [232, 392] width 14 height 14
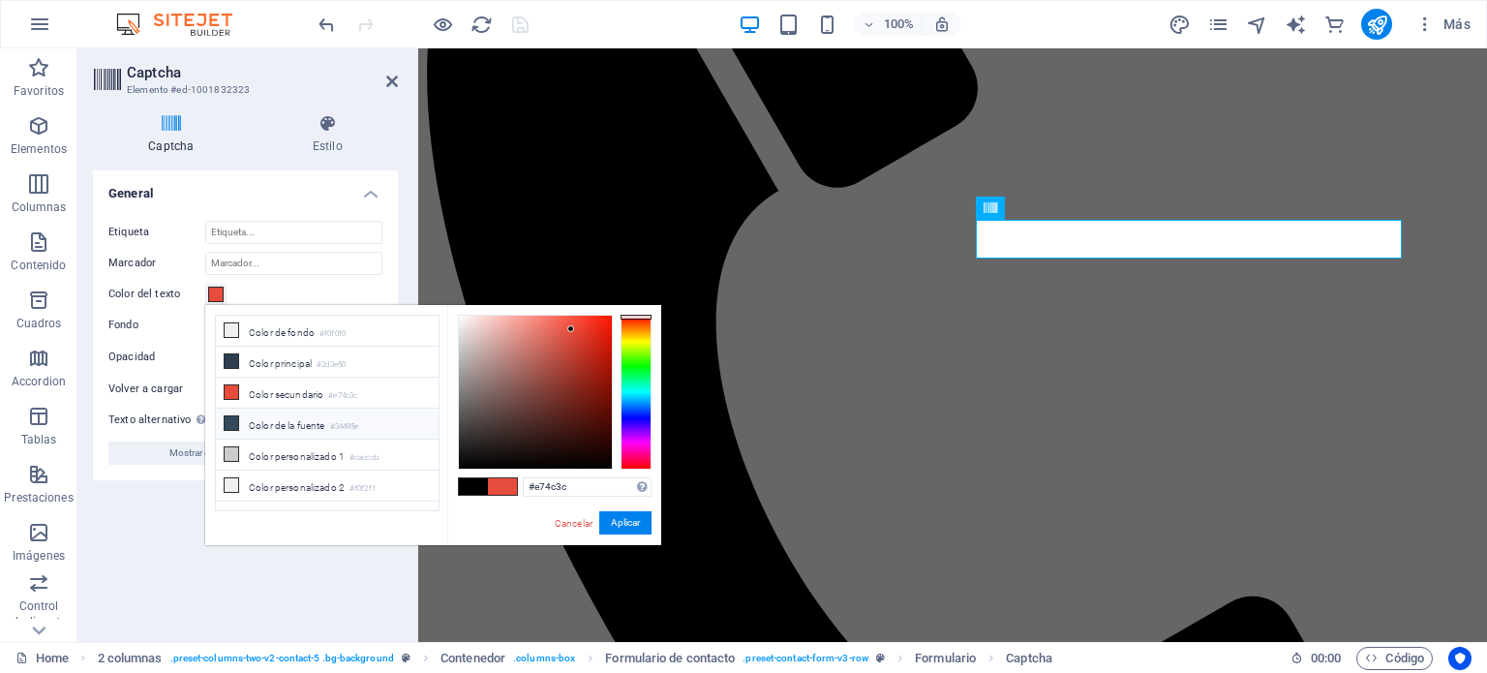
click at [234, 422] on icon at bounding box center [232, 423] width 14 height 14
type input "#34495e"
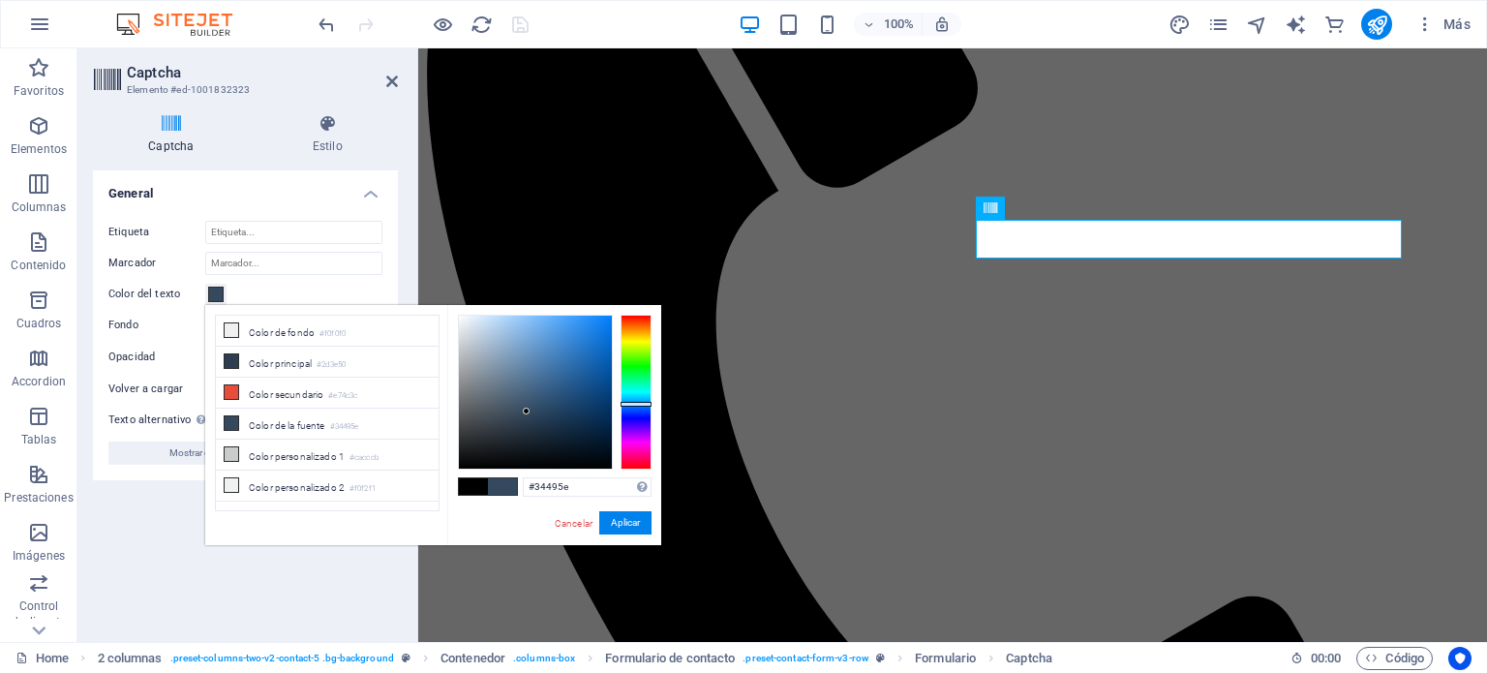
click at [178, 580] on div "Turnstile Turnstile de Cloudfare es una integración de terceros que ofrece capt…" at bounding box center [245, 398] width 305 height 456
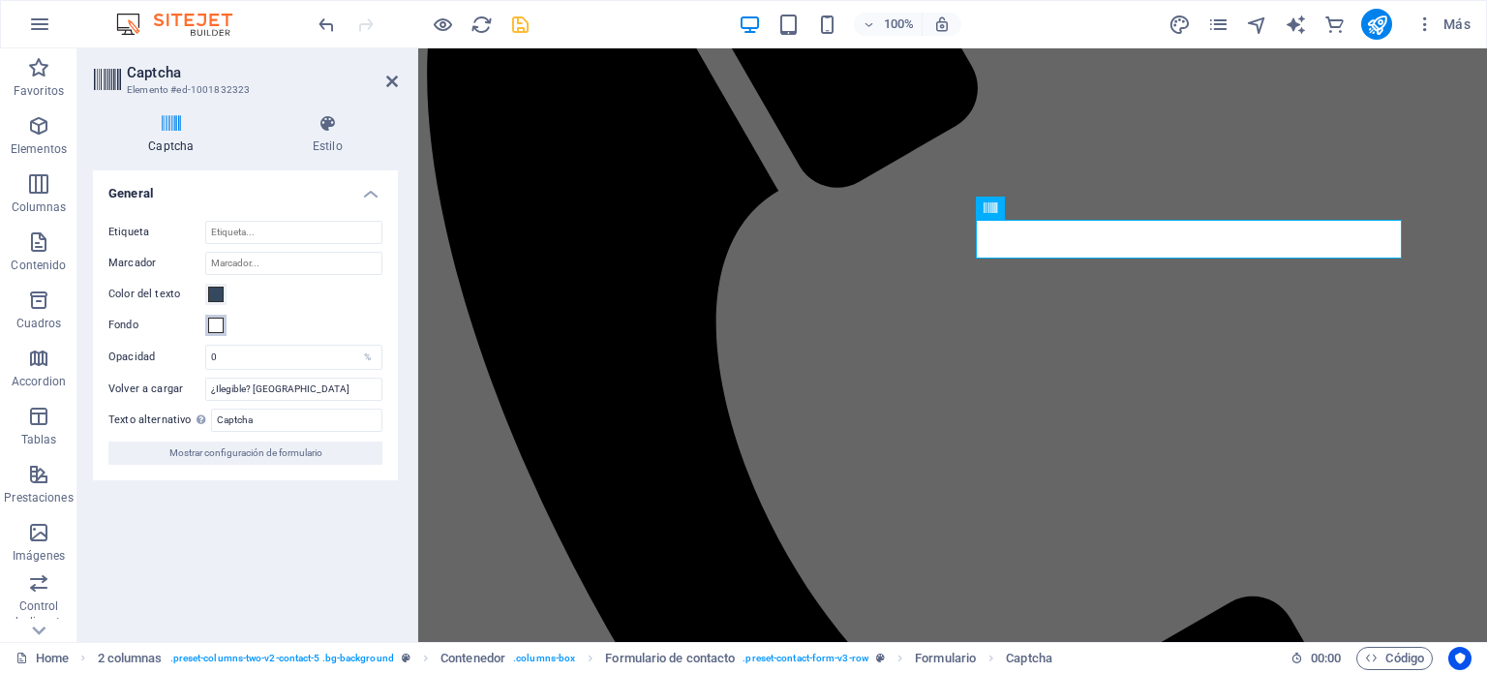
click at [218, 324] on span at bounding box center [215, 325] width 15 height 15
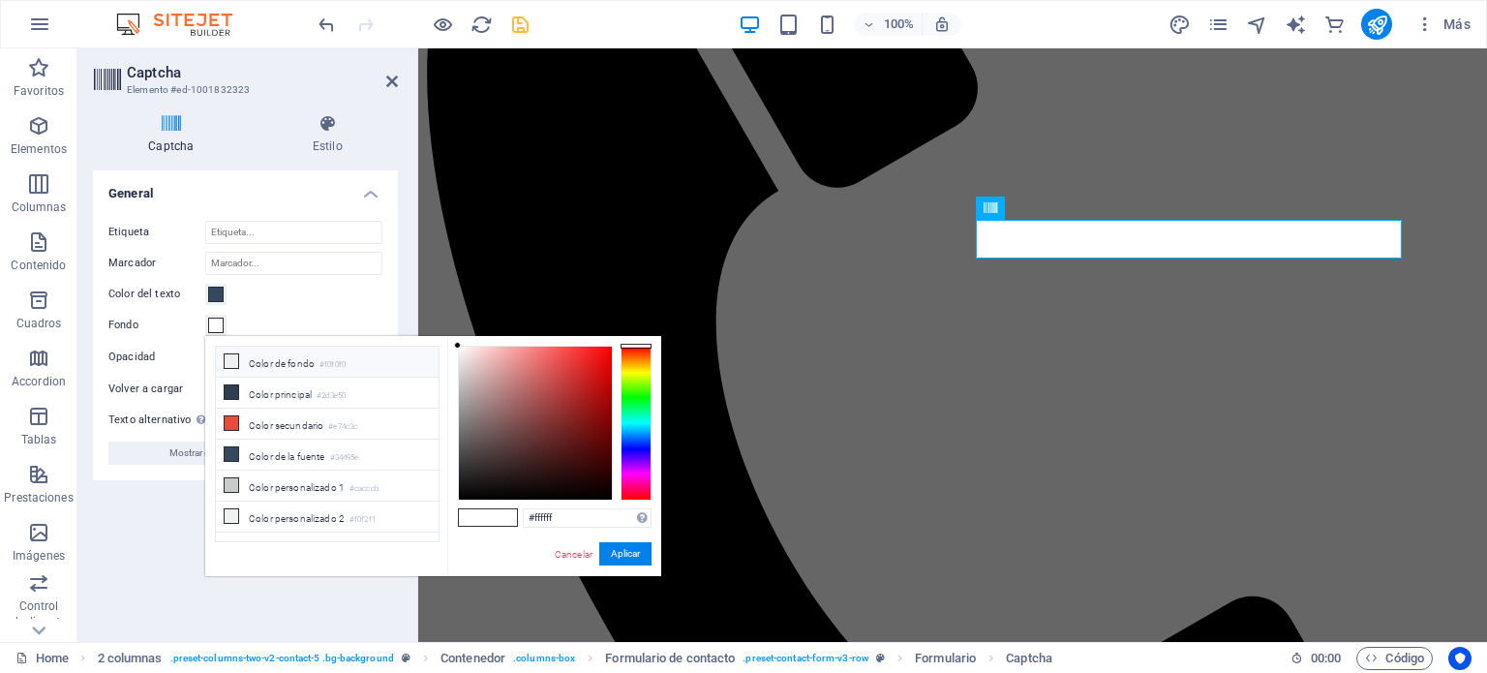
click at [227, 357] on icon at bounding box center [232, 361] width 14 height 14
click at [230, 399] on li "Color principal #2d3e50" at bounding box center [327, 393] width 223 height 31
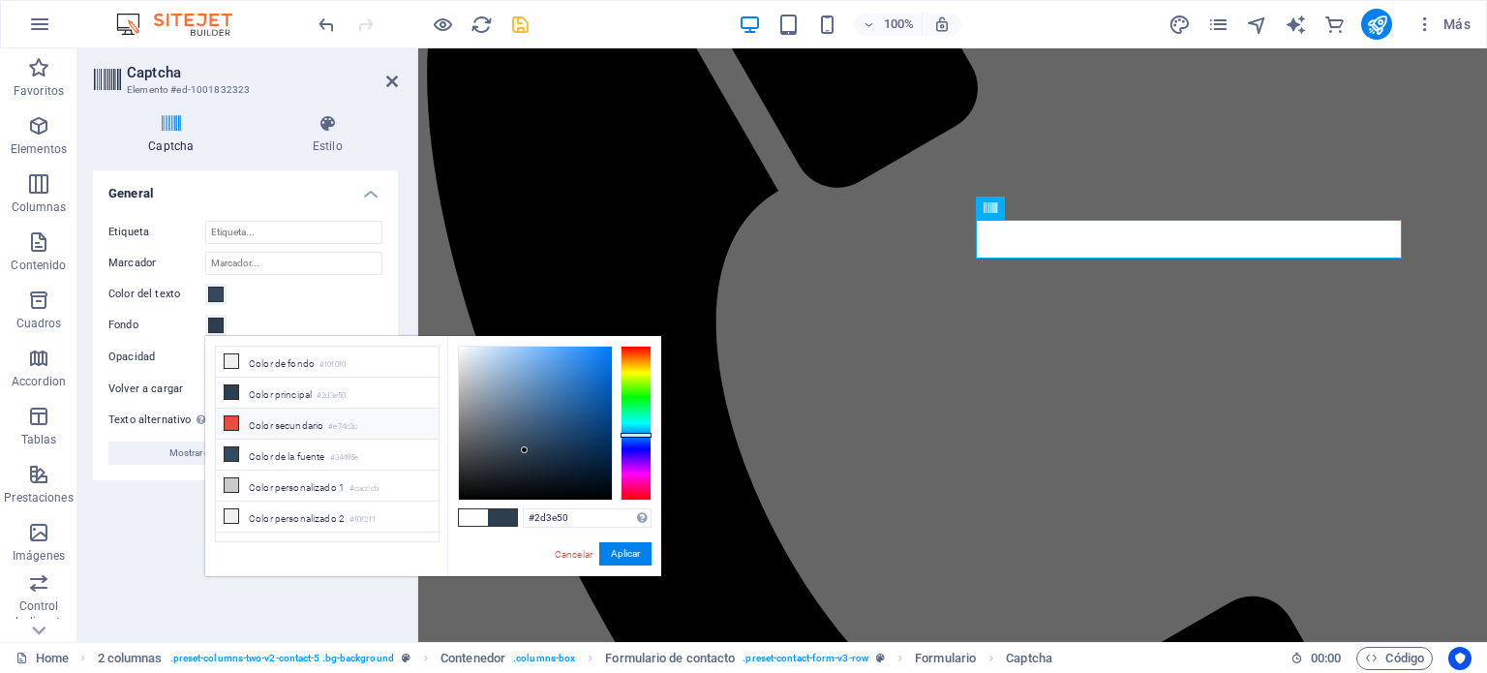
click at [231, 426] on icon at bounding box center [232, 423] width 14 height 14
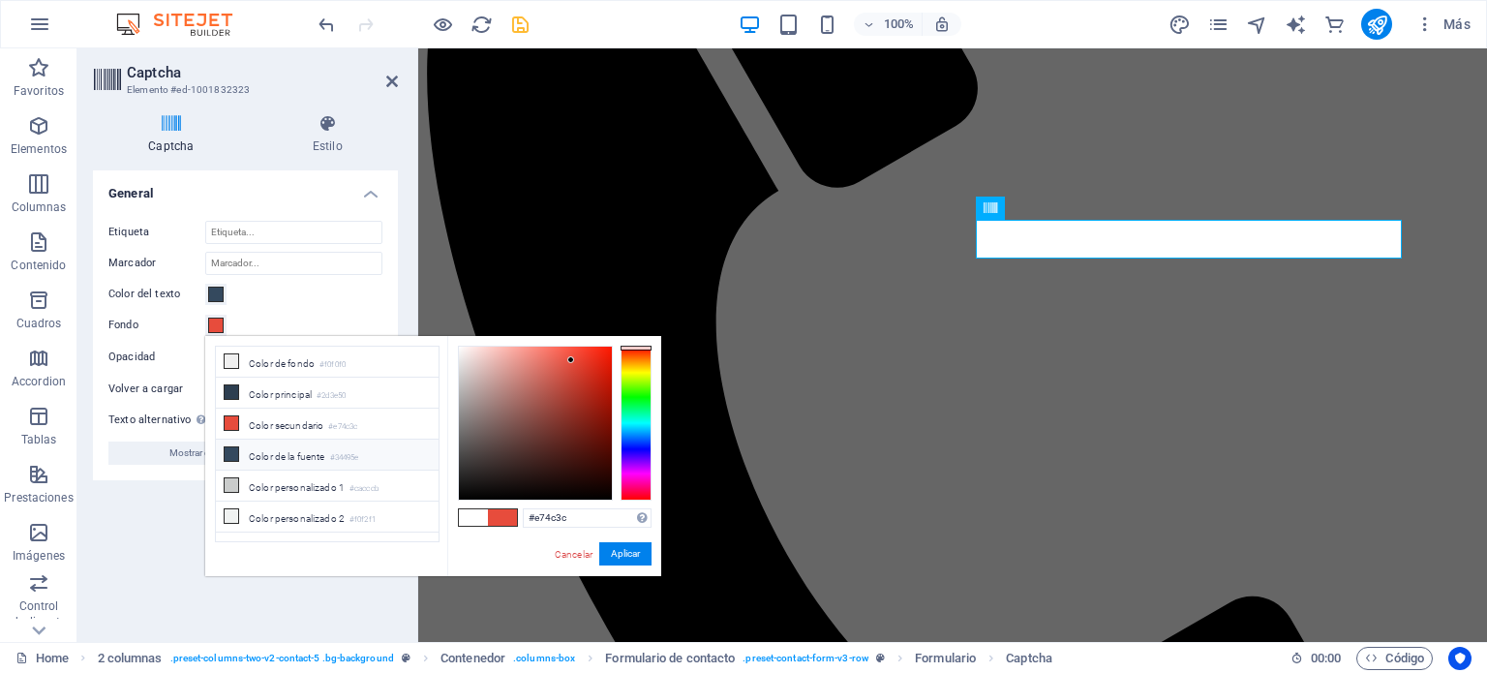
click at [235, 447] on icon at bounding box center [232, 454] width 14 height 14
type input "#34495e"
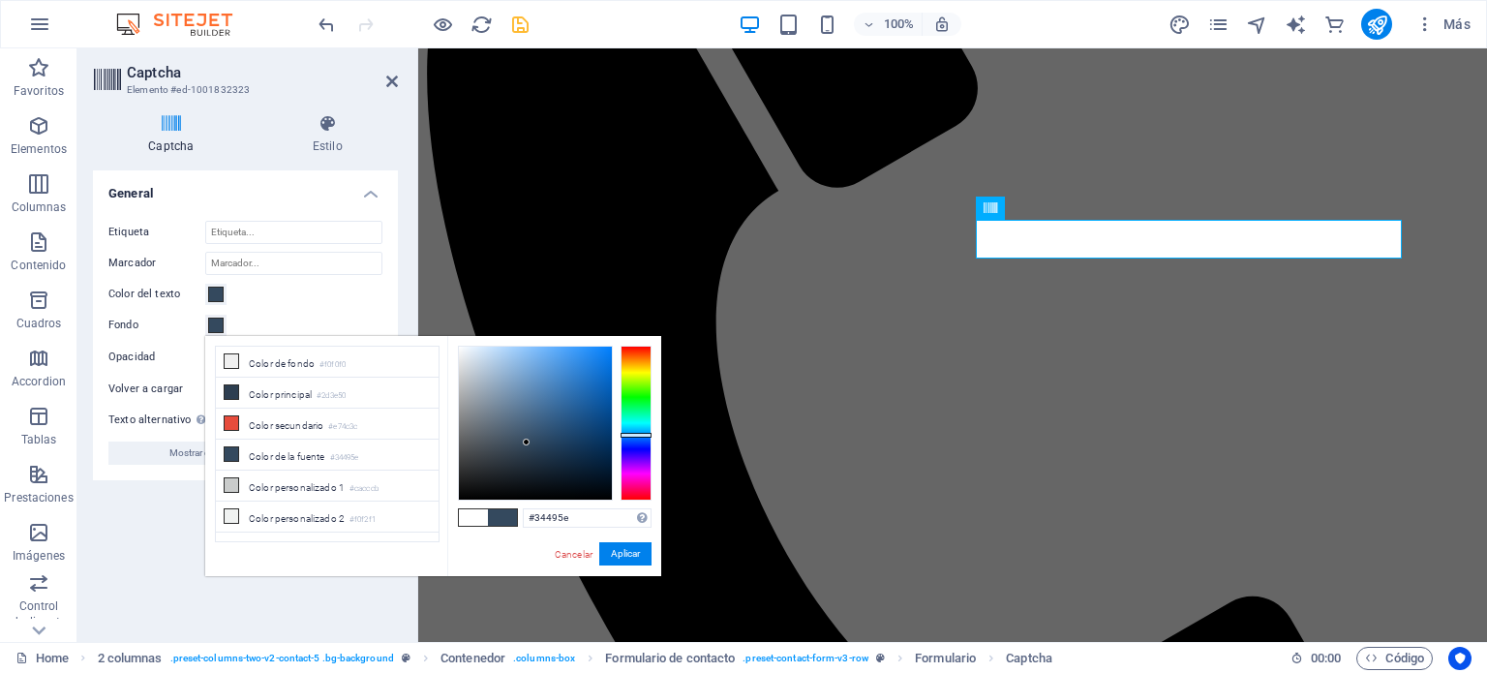
click at [163, 572] on div "Turnstile Turnstile de Cloudfare es una integración de terceros que ofrece capt…" at bounding box center [245, 398] width 305 height 456
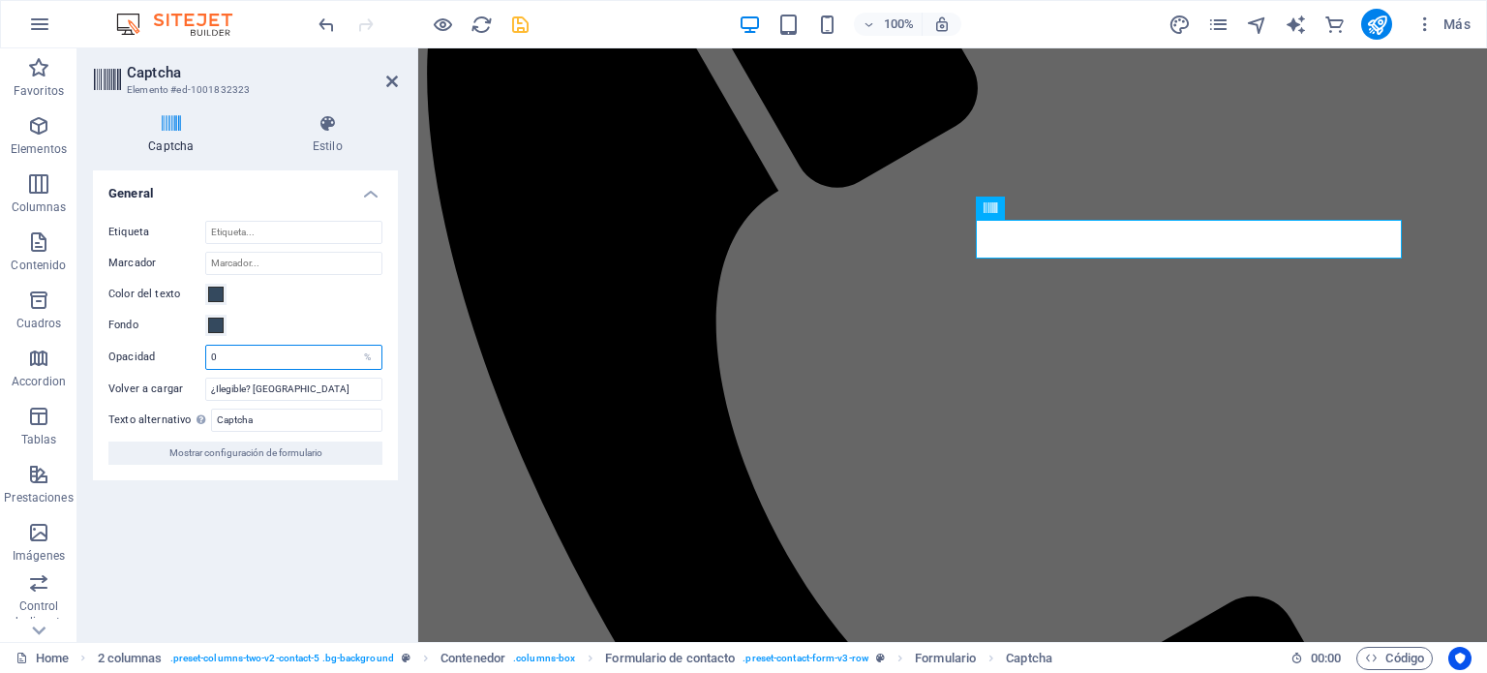
click at [249, 357] on input "0" at bounding box center [293, 357] width 175 height 23
click at [259, 269] on input "Marcador" at bounding box center [293, 263] width 177 height 23
click at [259, 231] on input "Etiqueta" at bounding box center [293, 232] width 177 height 23
click at [280, 452] on span "Mostrar configuración de formulario" at bounding box center [245, 452] width 153 height 23
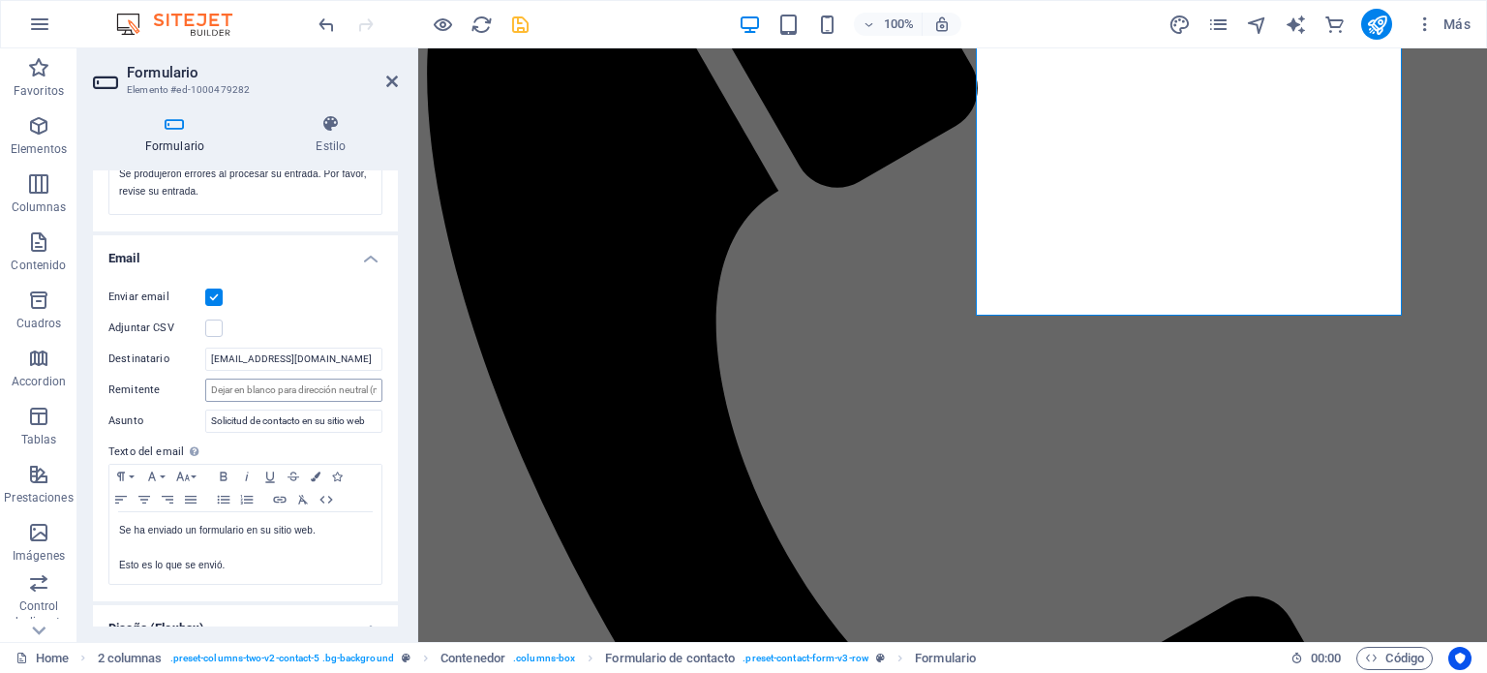
scroll to position [334, 0]
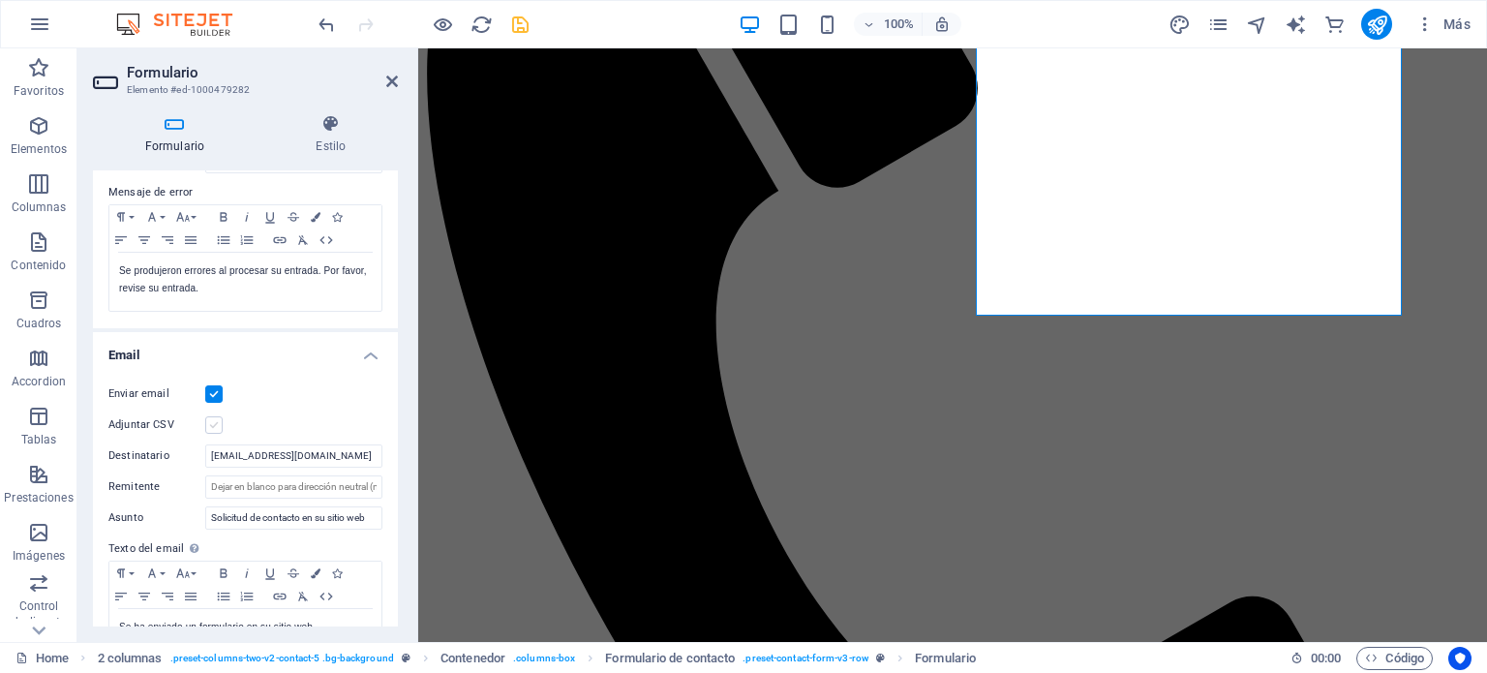
click at [219, 421] on label at bounding box center [213, 424] width 17 height 17
click at [0, 0] on input "Adjuntar CSV" at bounding box center [0, 0] width 0 height 0
click at [219, 421] on label at bounding box center [213, 424] width 17 height 17
click at [0, 0] on input "Adjuntar CSV" at bounding box center [0, 0] width 0 height 0
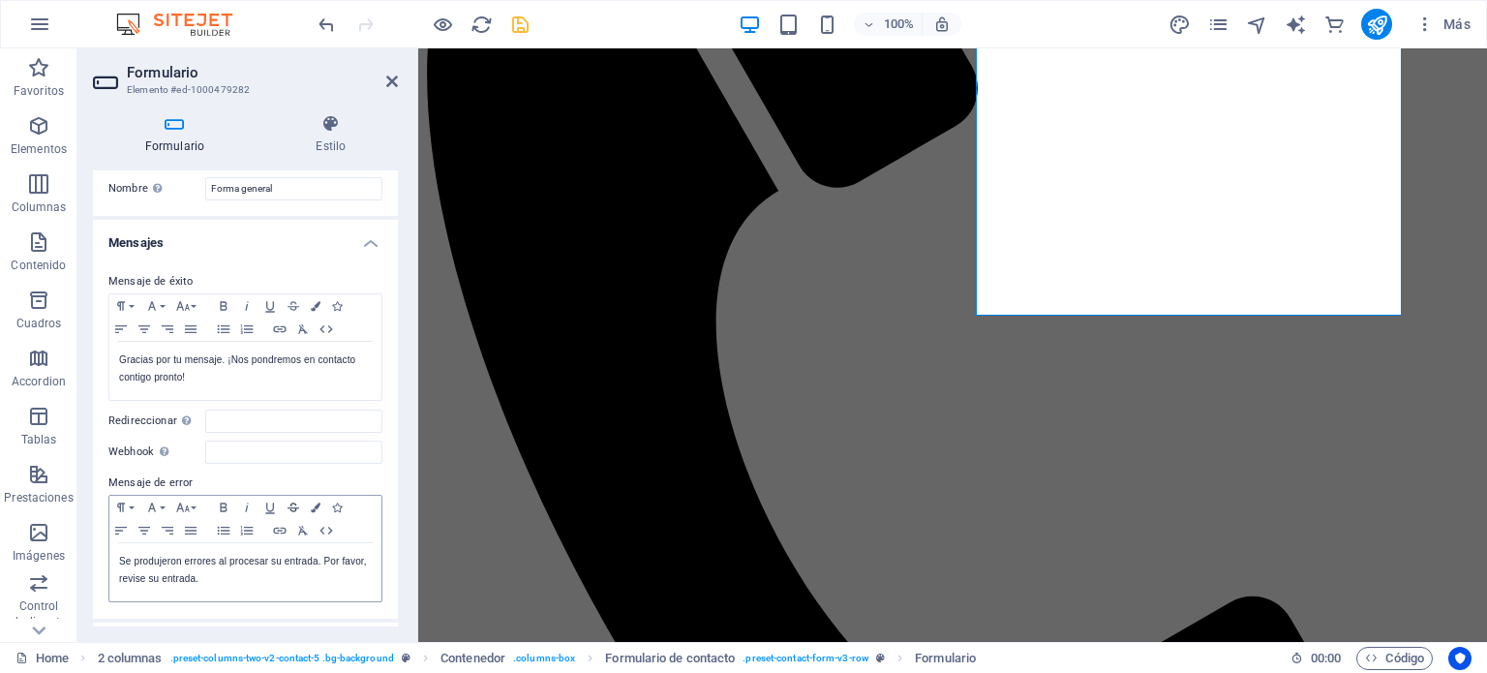
scroll to position [290, 0]
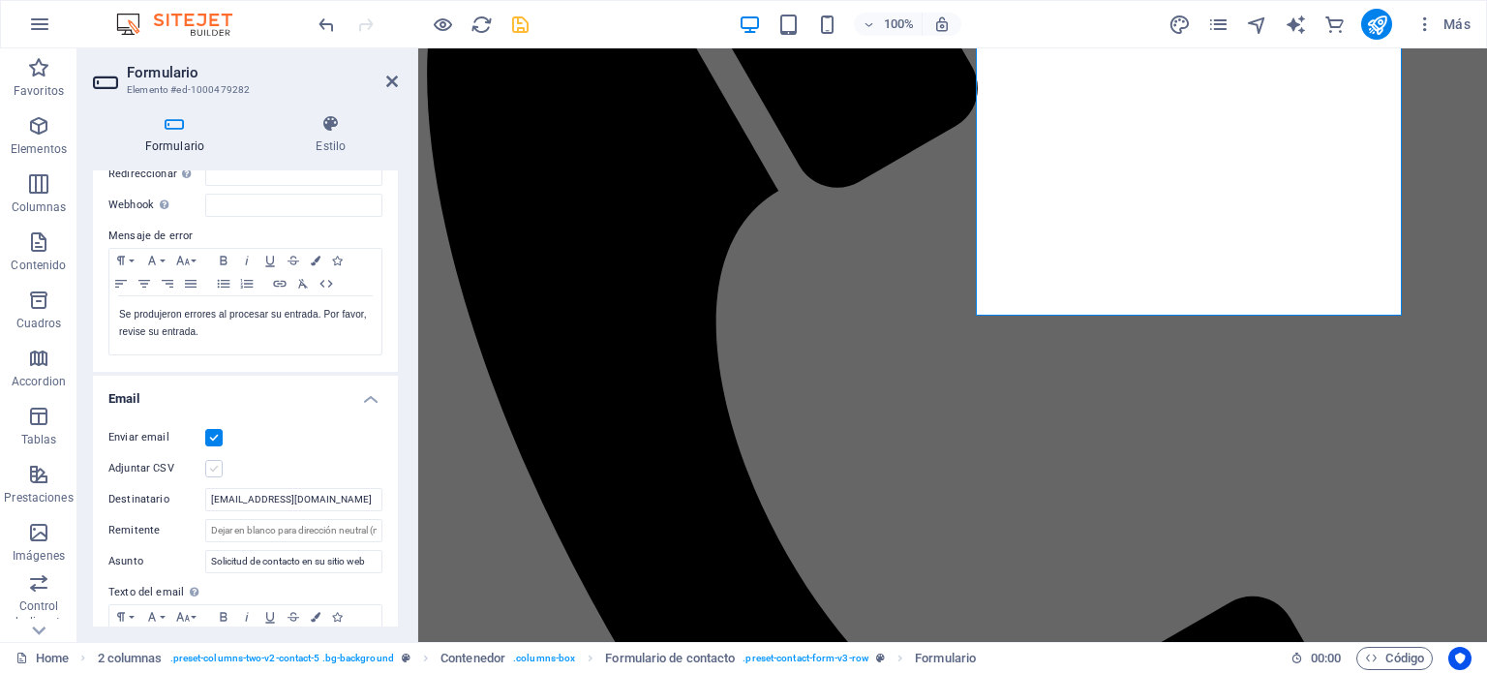
click at [217, 471] on label at bounding box center [213, 468] width 17 height 17
click at [0, 0] on input "Adjuntar CSV" at bounding box center [0, 0] width 0 height 0
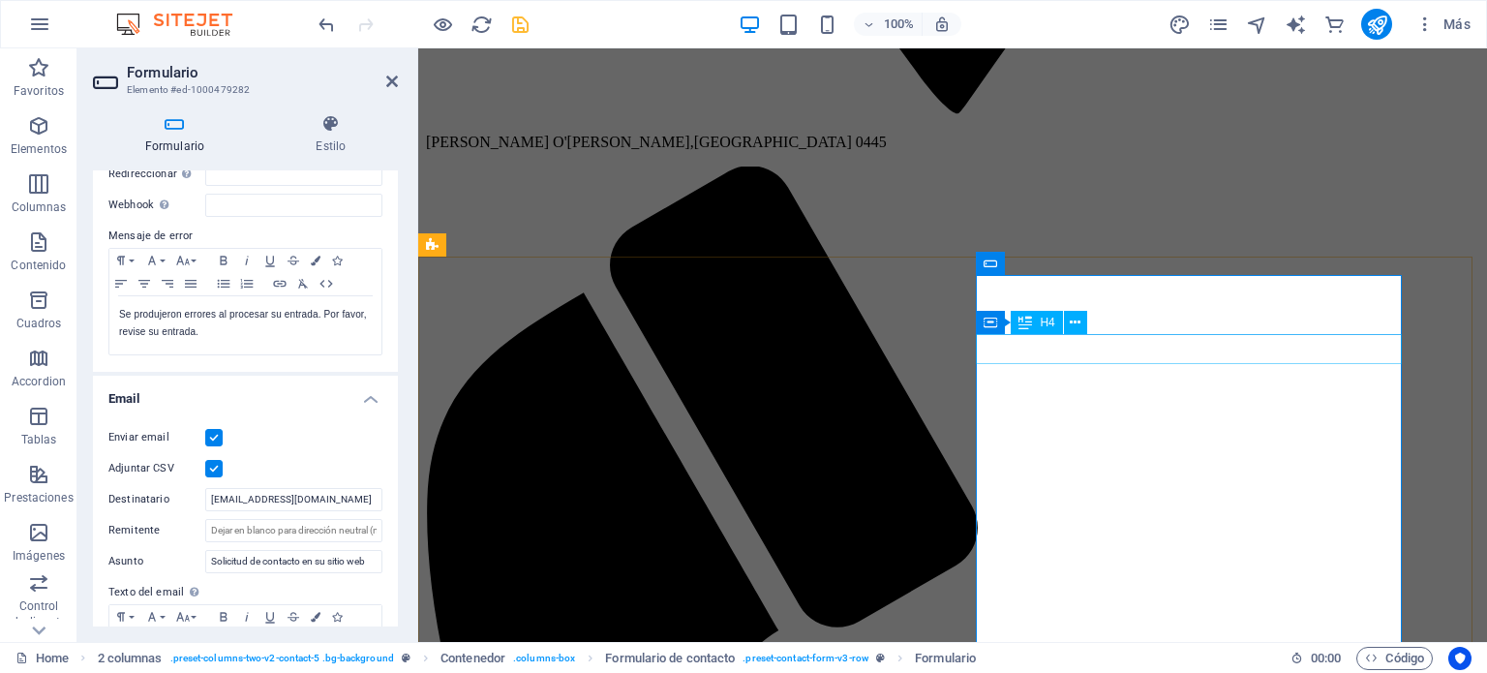
scroll to position [3959, 0]
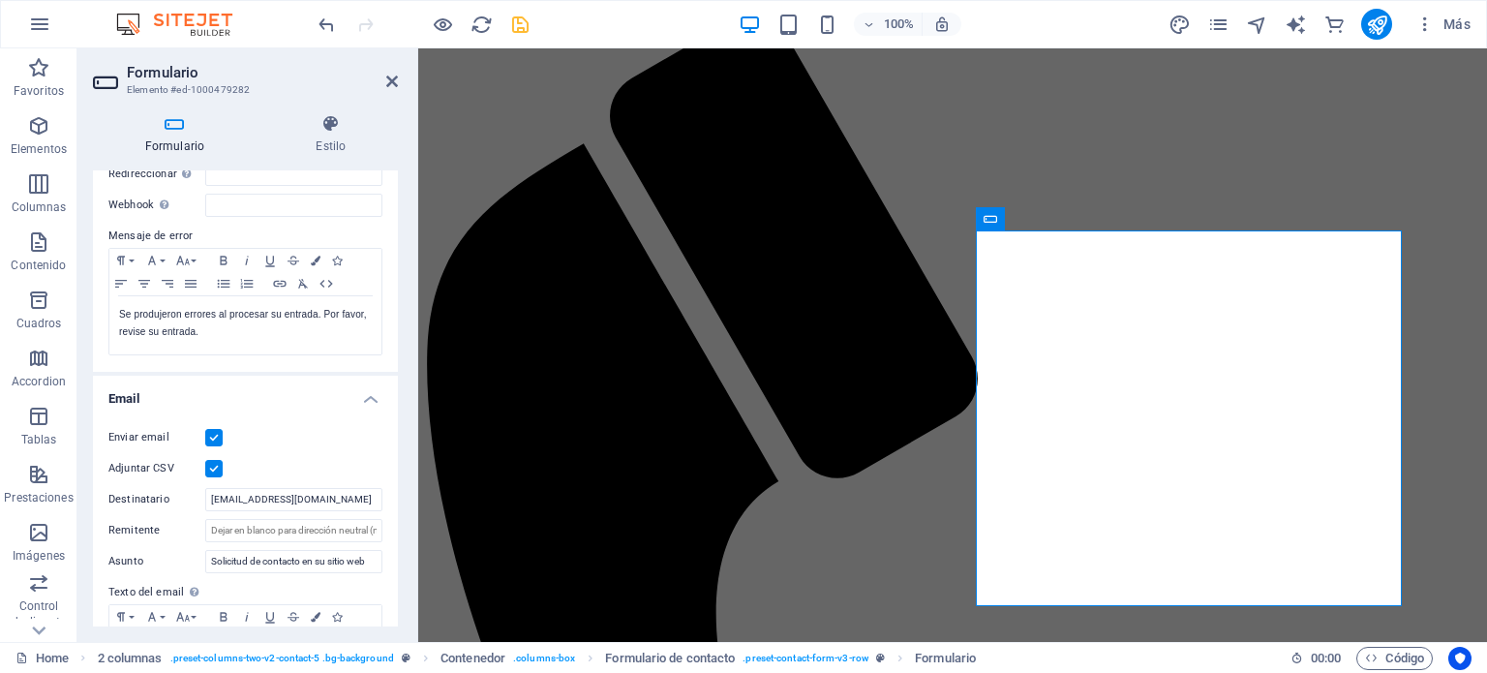
click at [211, 468] on label at bounding box center [213, 468] width 17 height 17
click at [0, 0] on input "Adjuntar CSV" at bounding box center [0, 0] width 0 height 0
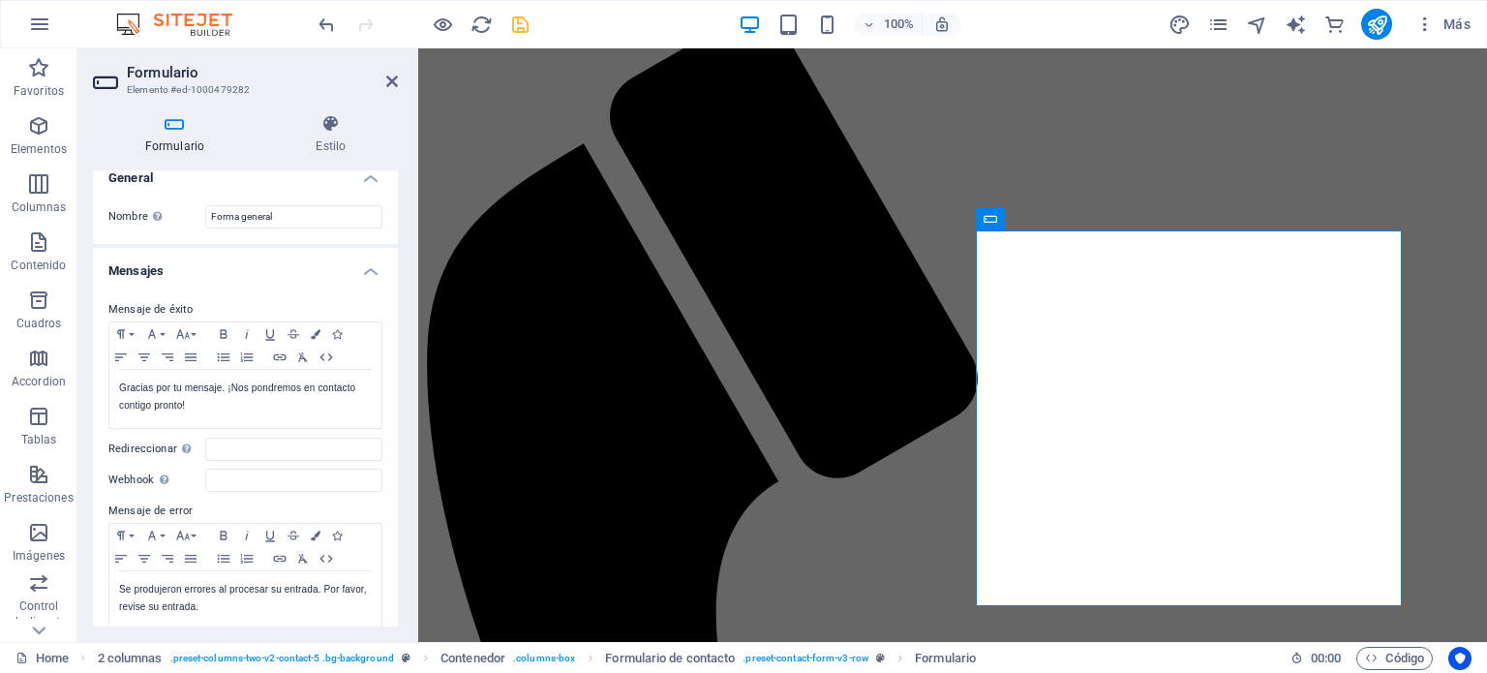
scroll to position [0, 0]
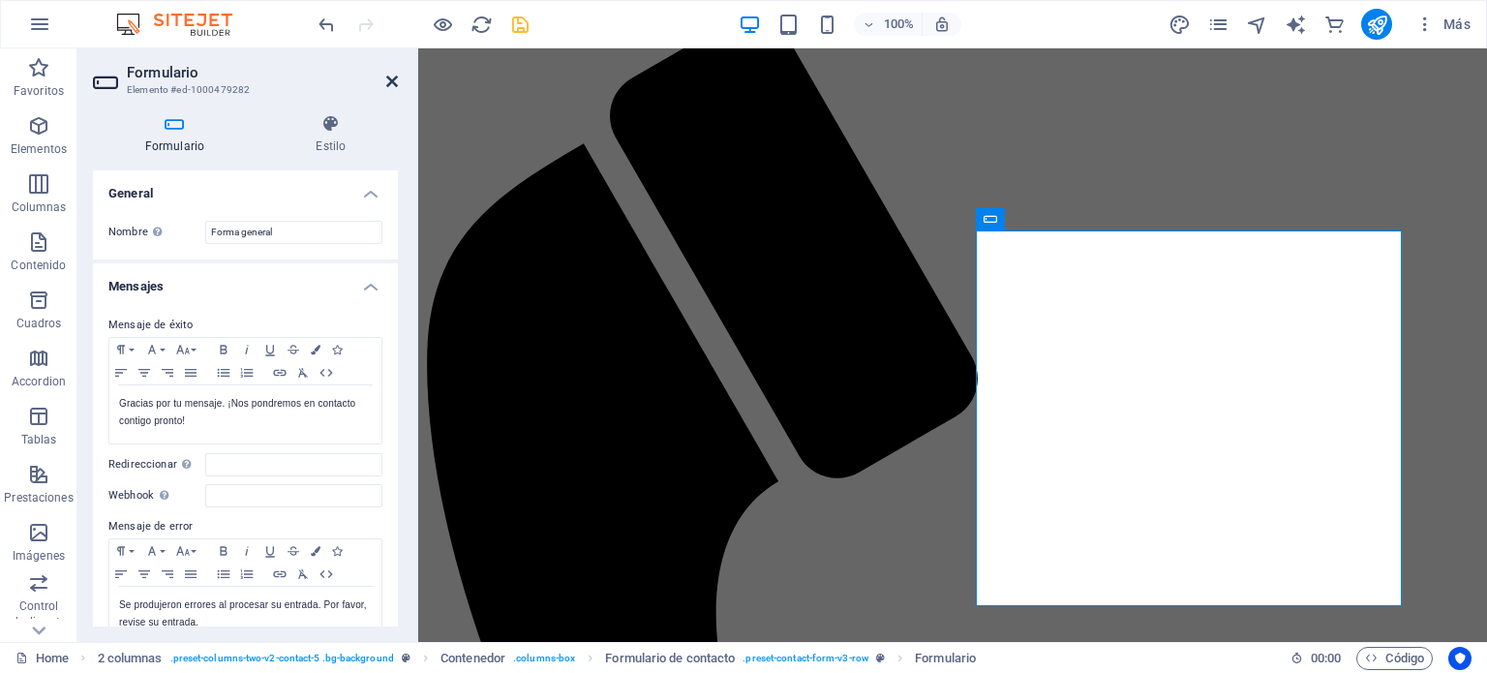
click at [390, 81] on icon at bounding box center [392, 81] width 12 height 15
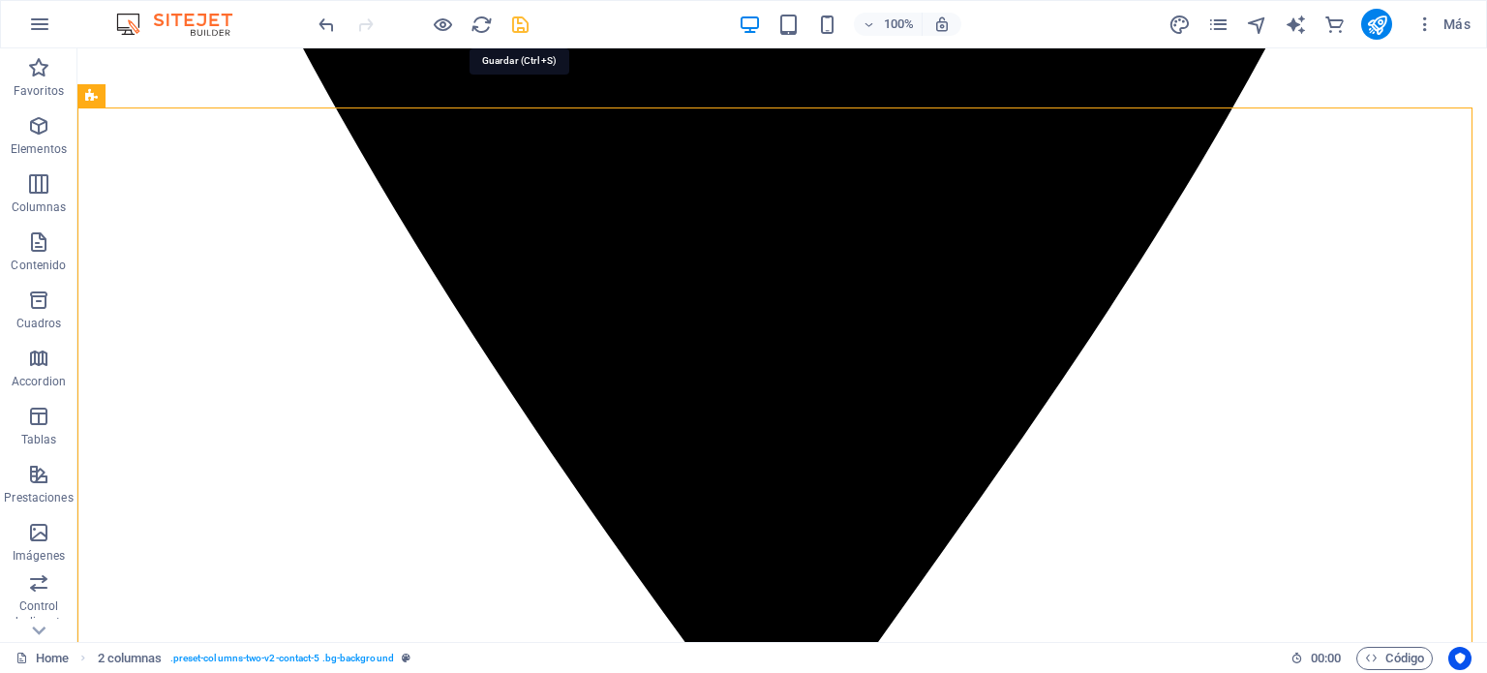
click at [513, 32] on icon "save" at bounding box center [520, 25] width 22 height 22
checkbox input "false"
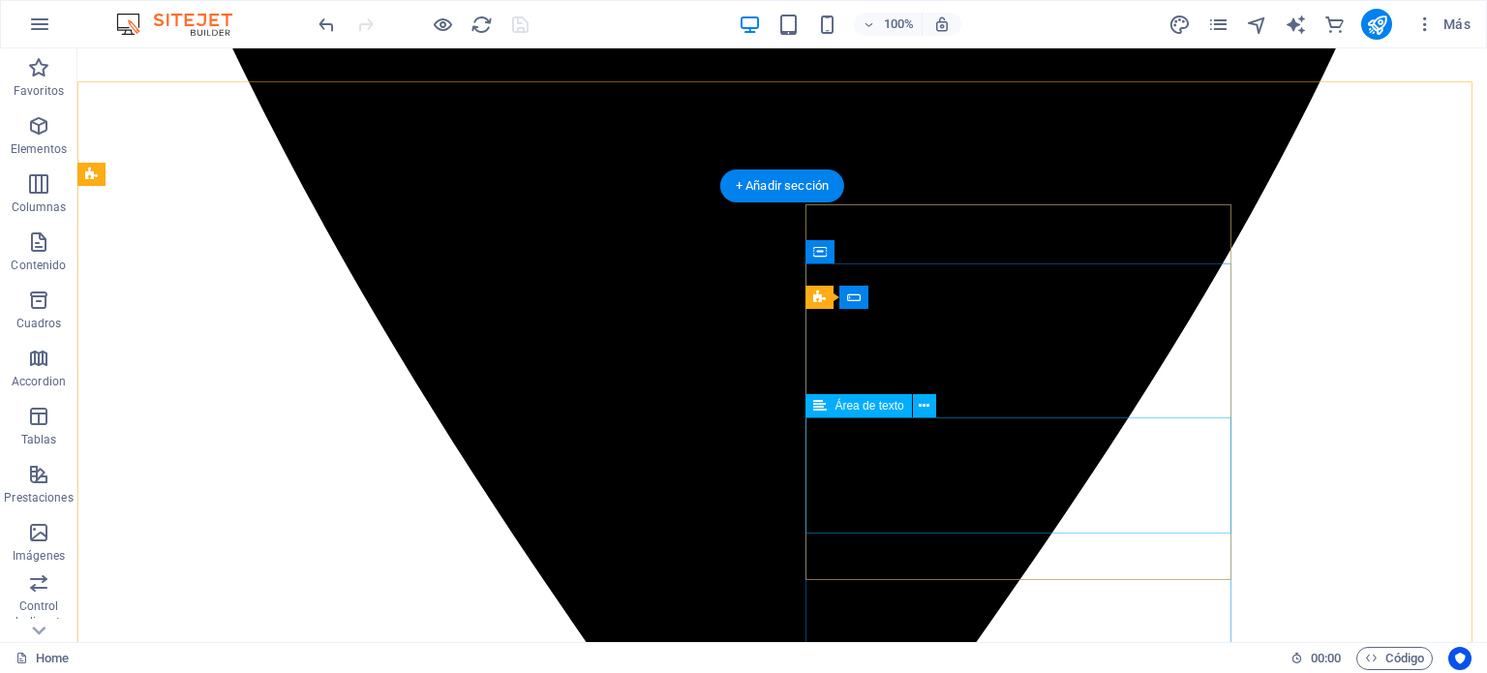
scroll to position [4306, 0]
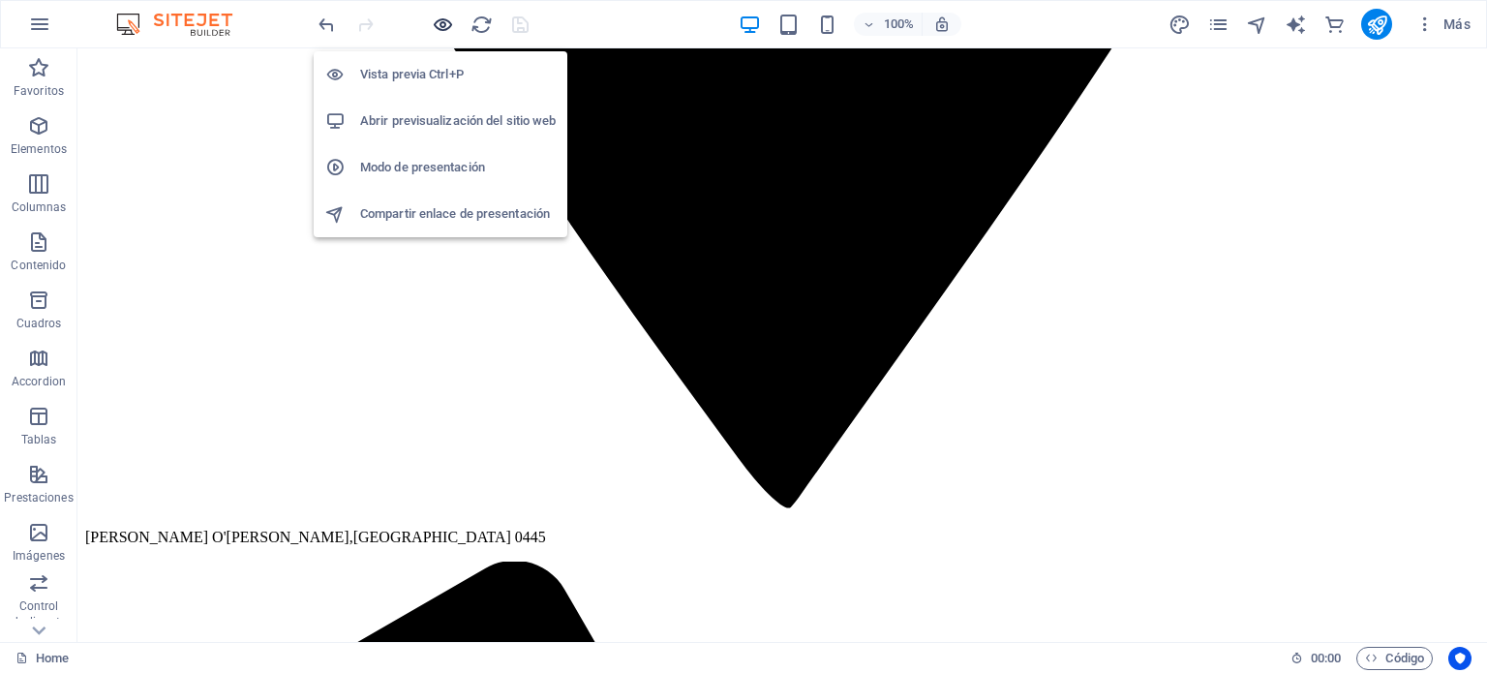
click at [441, 32] on icon "button" at bounding box center [443, 25] width 22 height 22
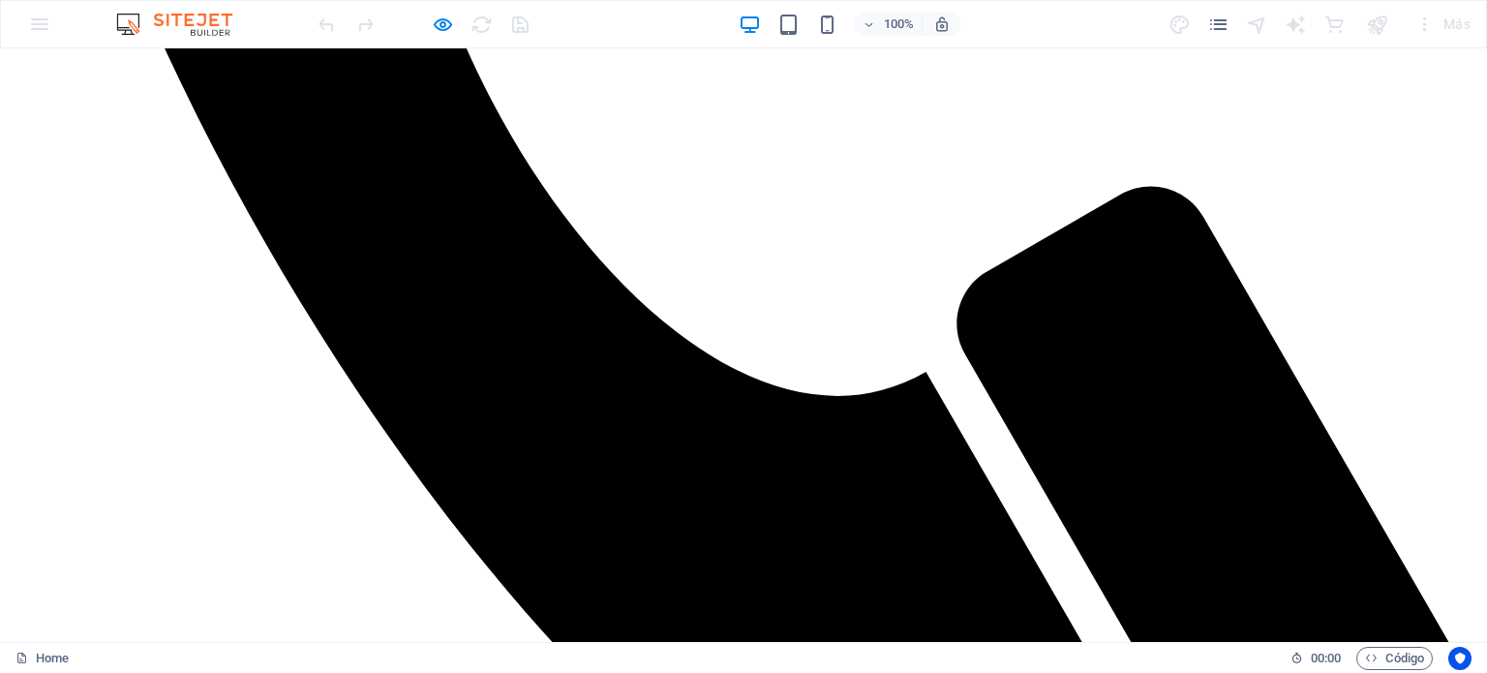
scroll to position [1191, 0]
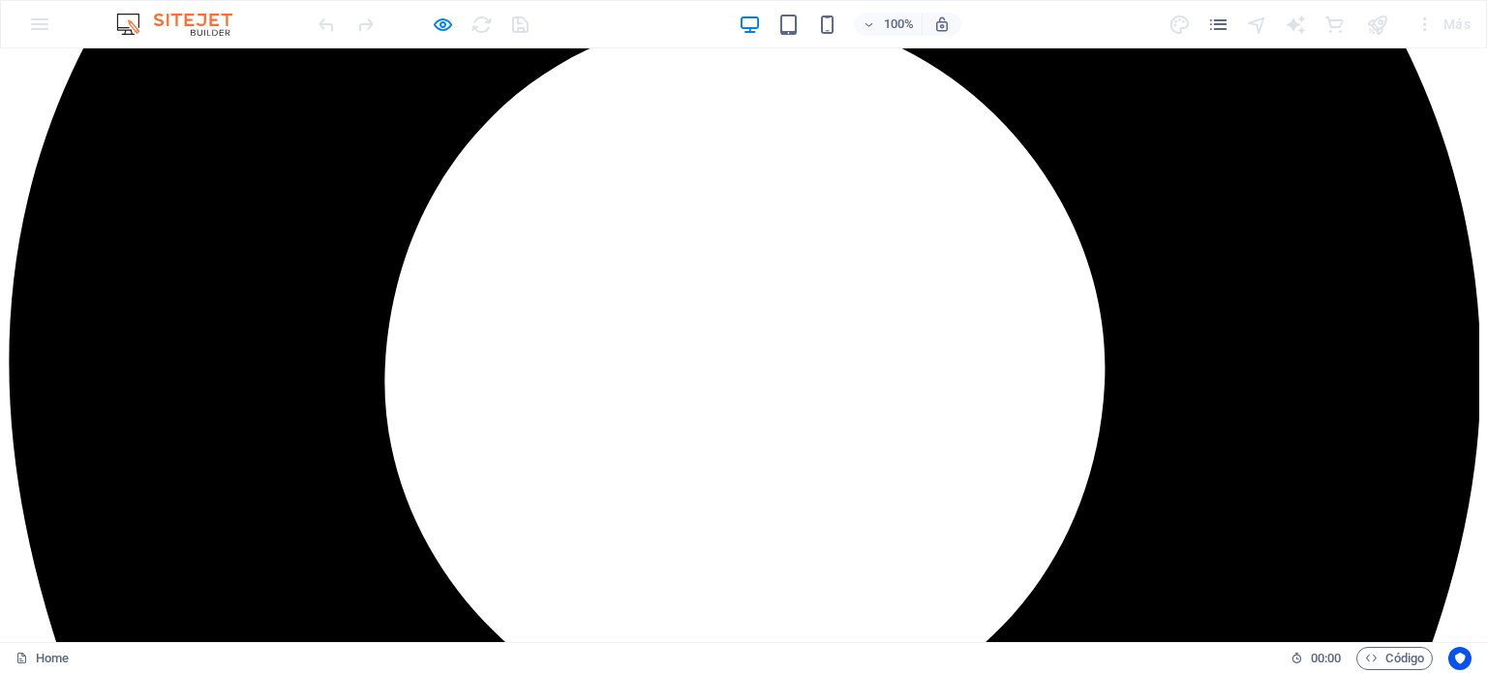
scroll to position [3775, 0]
